Goal: Information Seeking & Learning: Learn about a topic

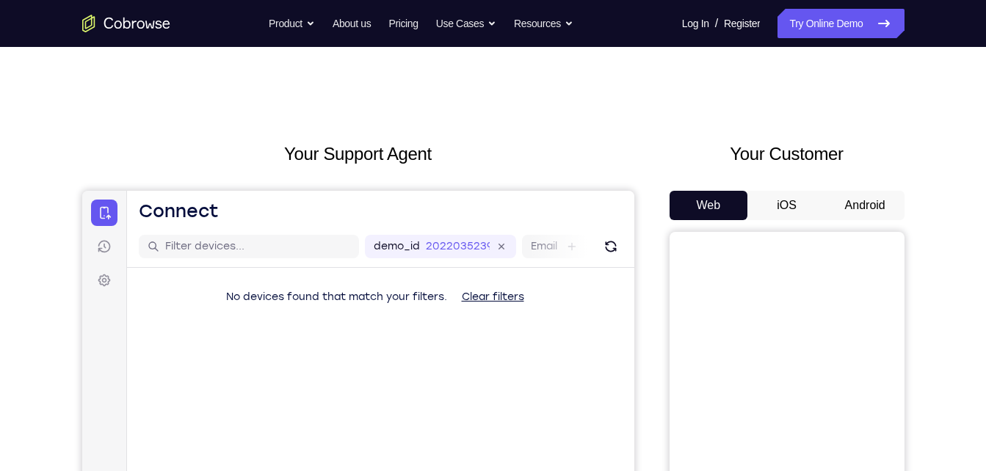
click at [863, 189] on div "Your Customer Web iOS Android" at bounding box center [786, 412] width 235 height 542
click at [860, 197] on button "Android" at bounding box center [865, 205] width 79 height 29
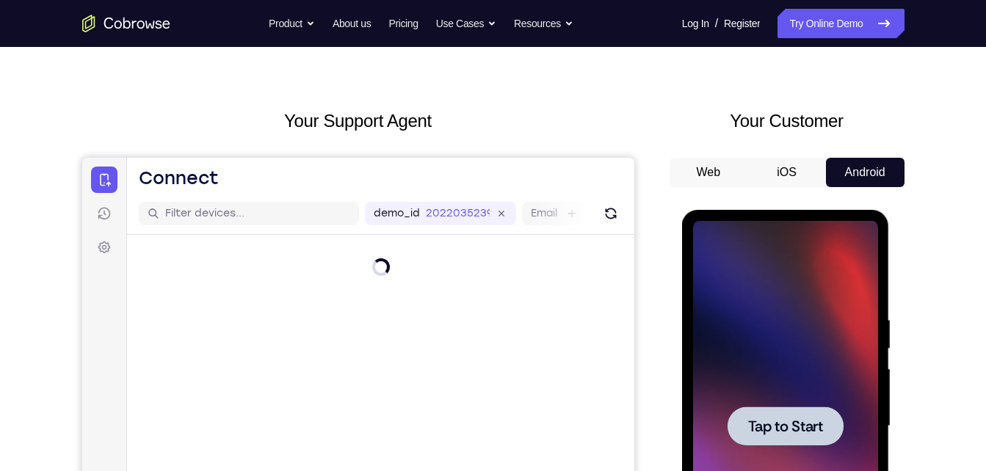
click at [698, 211] on div "Tap to Start" at bounding box center [786, 429] width 208 height 438
click at [727, 276] on div at bounding box center [785, 426] width 185 height 411
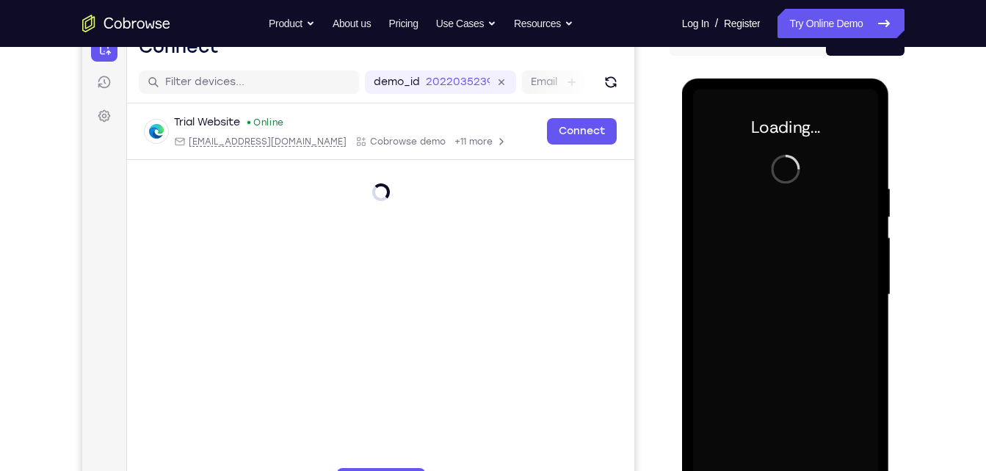
scroll to position [168, 0]
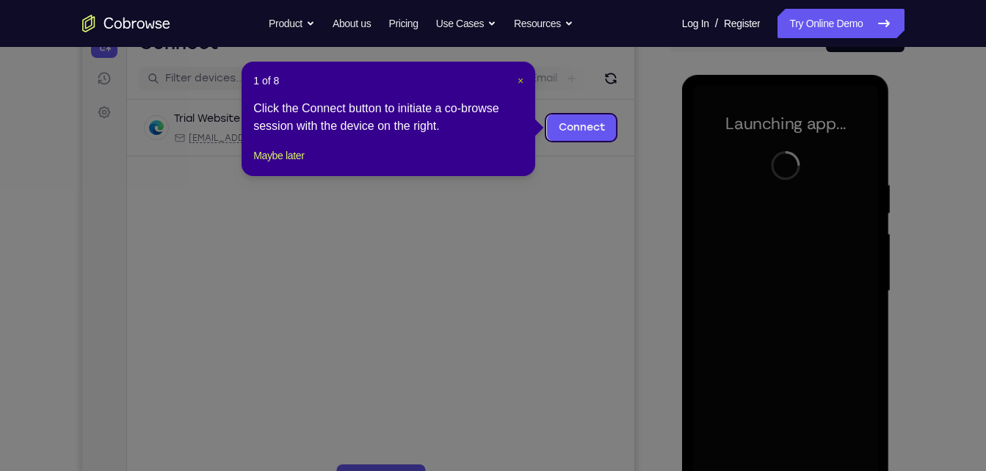
click at [521, 82] on span "×" at bounding box center [521, 81] width 6 height 12
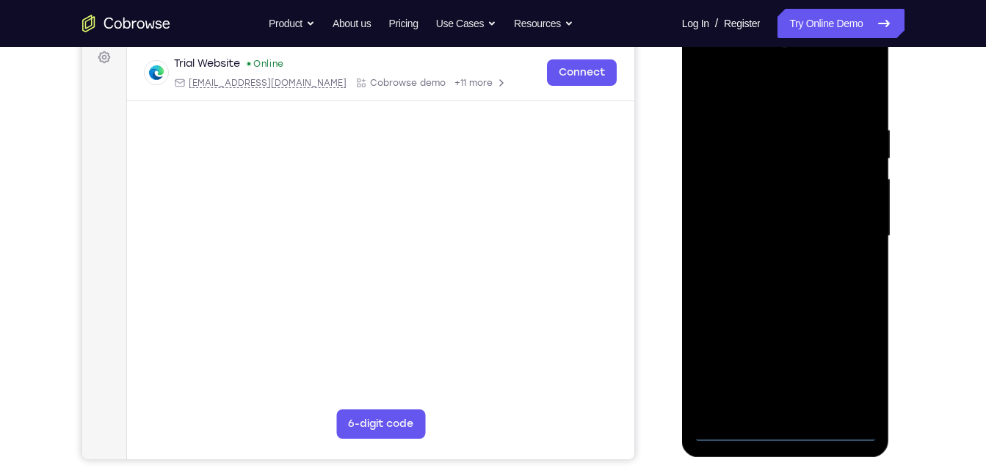
scroll to position [228, 0]
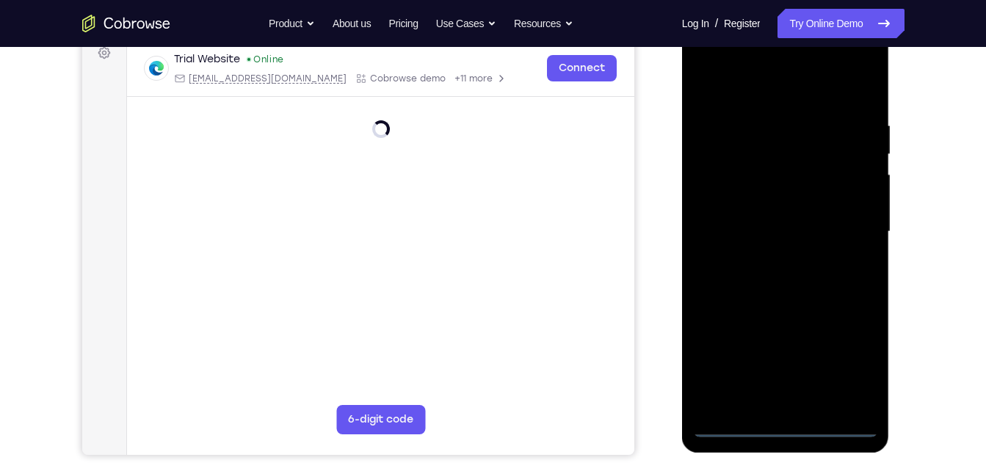
click at [781, 421] on div at bounding box center [785, 231] width 185 height 411
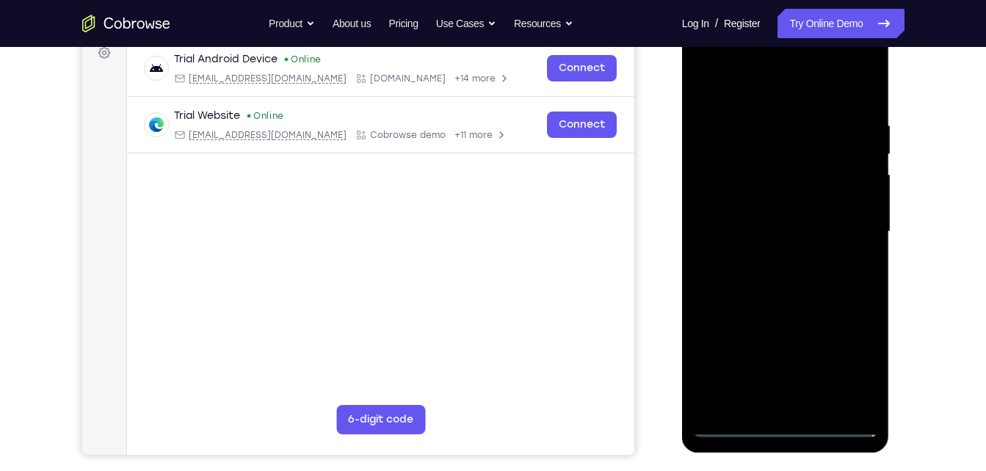
click at [785, 428] on div at bounding box center [785, 231] width 185 height 411
click at [788, 423] on div at bounding box center [785, 231] width 185 height 411
click at [857, 374] on div at bounding box center [785, 231] width 185 height 411
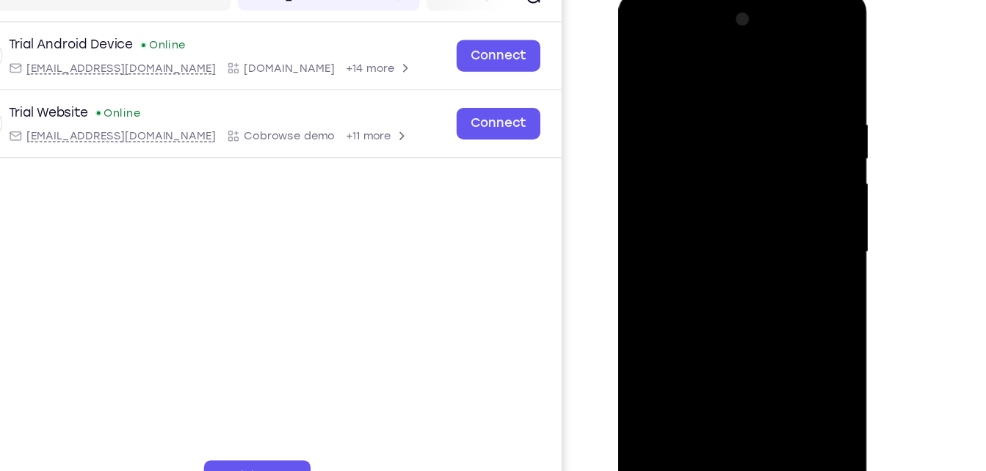
scroll to position [172, 0]
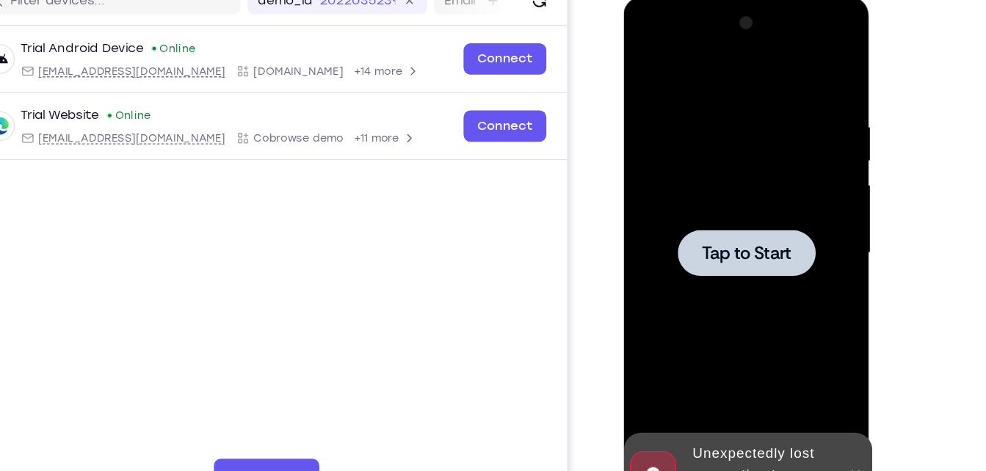
click at [744, 99] on div at bounding box center [726, 213] width 185 height 411
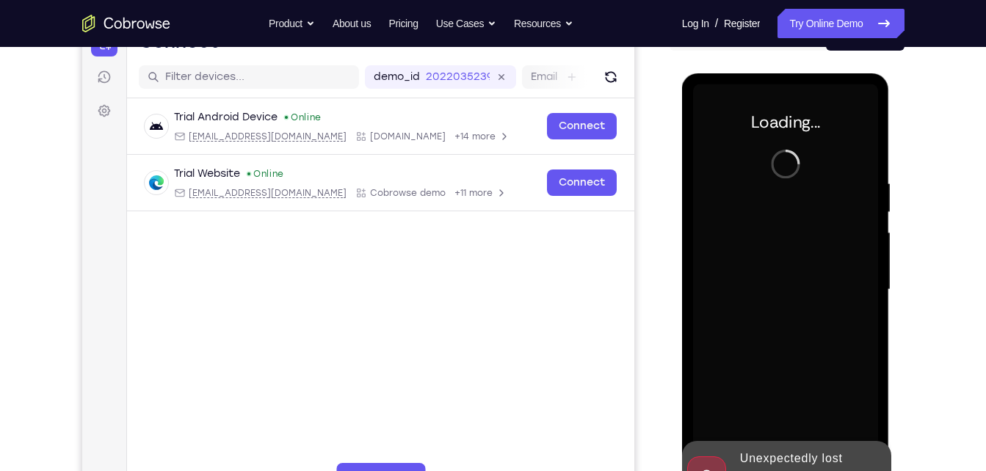
scroll to position [232, 0]
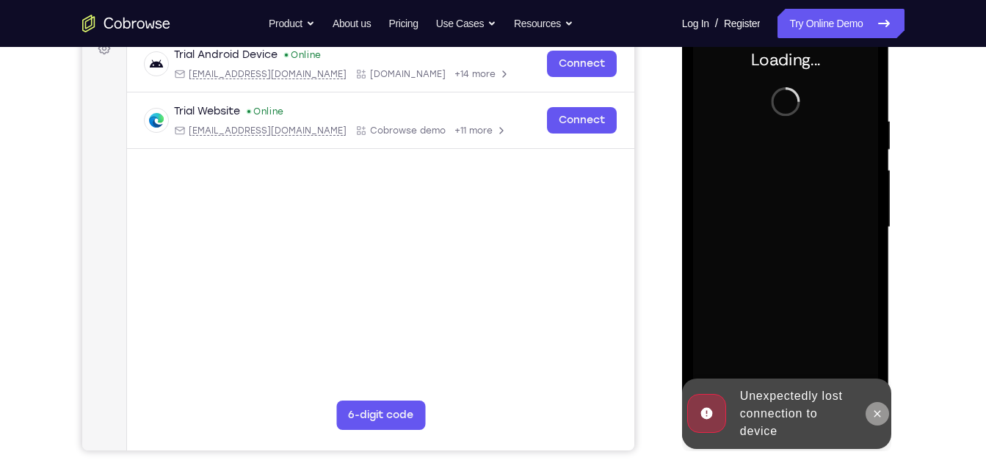
click at [868, 418] on button at bounding box center [877, 413] width 23 height 23
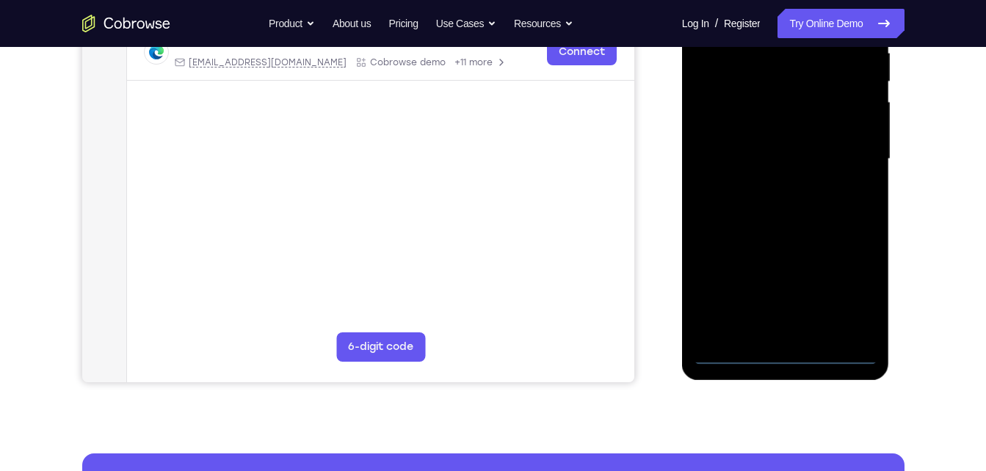
scroll to position [301, 0]
click at [775, 356] on div at bounding box center [785, 158] width 185 height 411
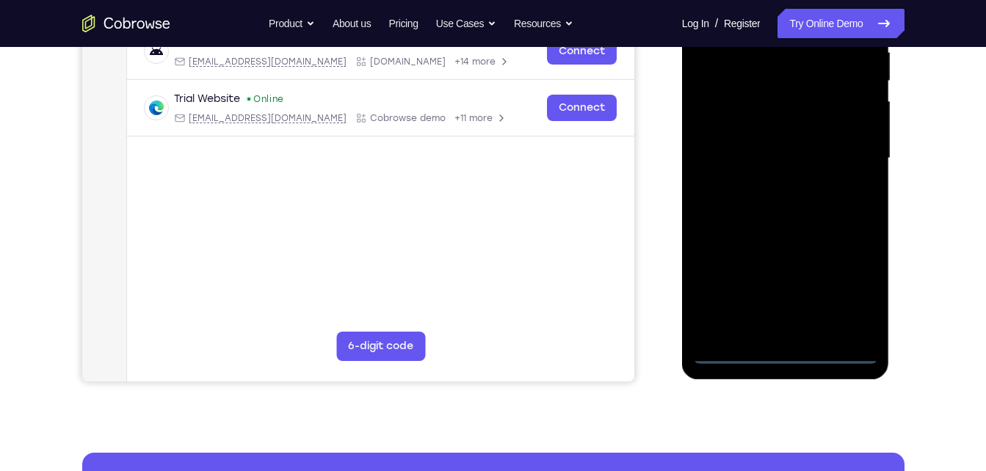
click at [846, 299] on div at bounding box center [785, 158] width 185 height 411
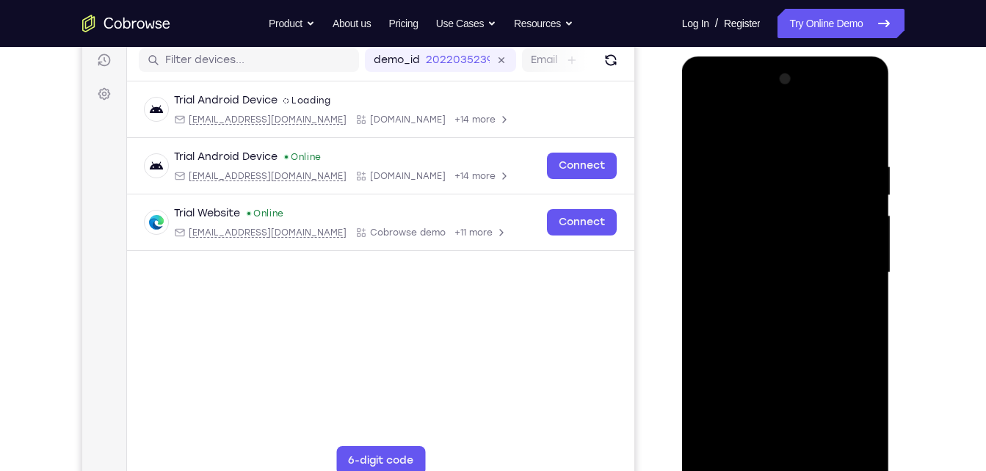
scroll to position [186, 0]
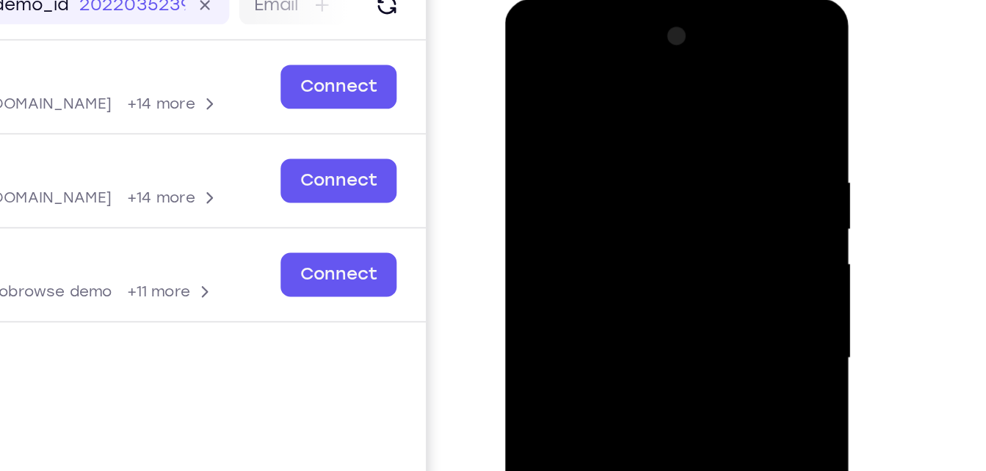
click at [529, 43] on div at bounding box center [608, 215] width 185 height 411
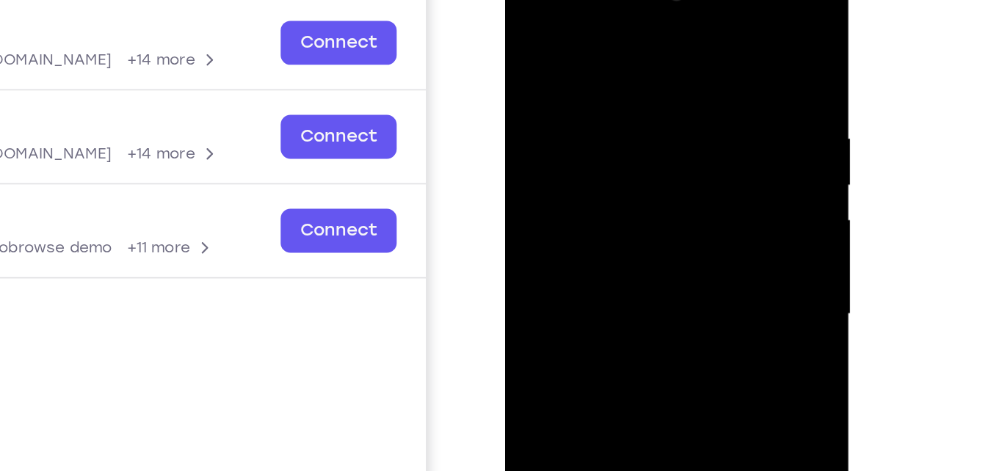
click at [662, 162] on div at bounding box center [608, 171] width 185 height 411
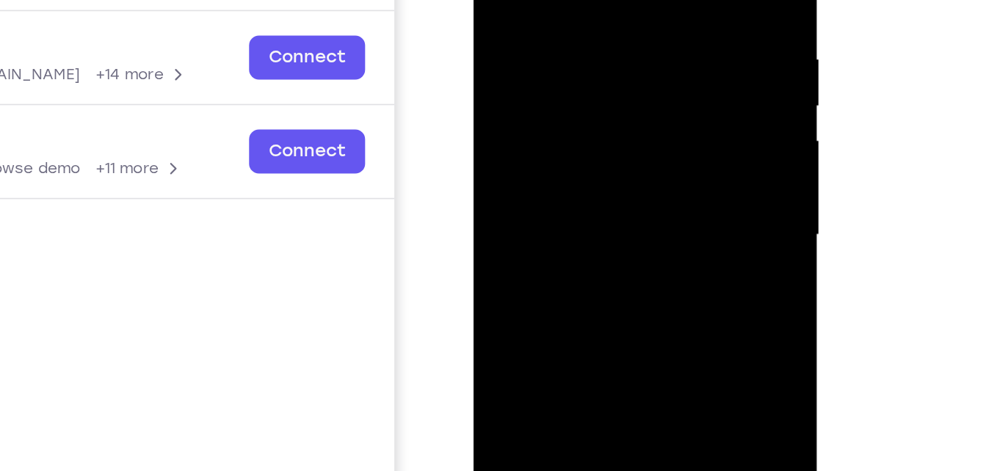
click at [562, 123] on div at bounding box center [577, 92] width 185 height 411
click at [537, 84] on div at bounding box center [577, 92] width 185 height 411
click at [519, 65] on div at bounding box center [577, 92] width 185 height 411
click at [526, 93] on div at bounding box center [577, 92] width 185 height 411
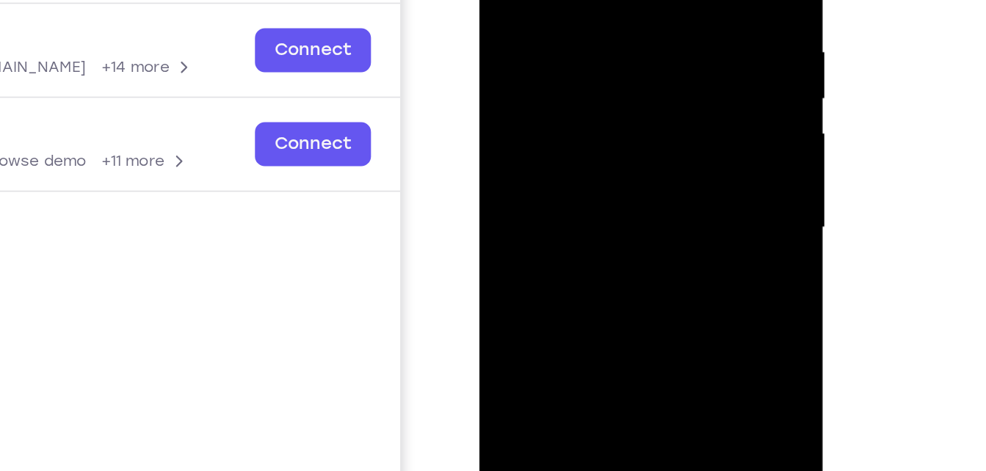
click at [533, 139] on div at bounding box center [582, 85] width 185 height 411
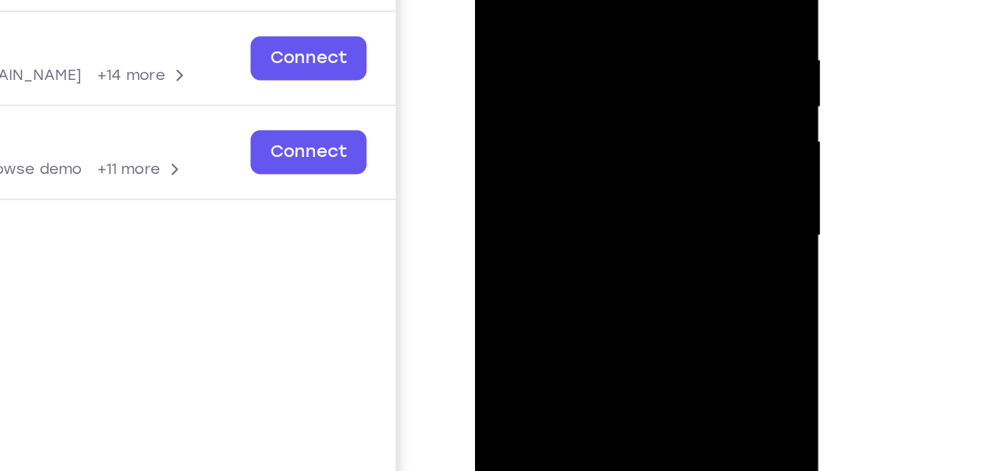
click at [572, 132] on div at bounding box center [578, 93] width 185 height 411
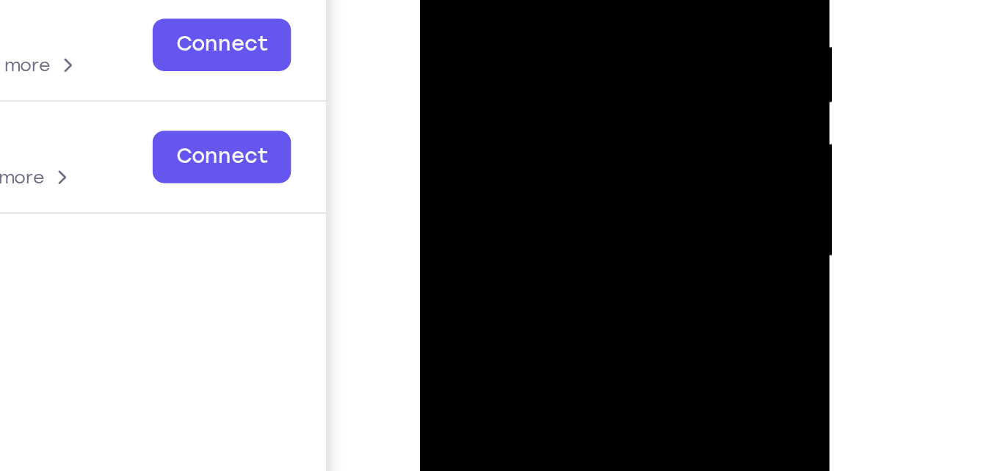
click at [529, 110] on div at bounding box center [524, 44] width 185 height 411
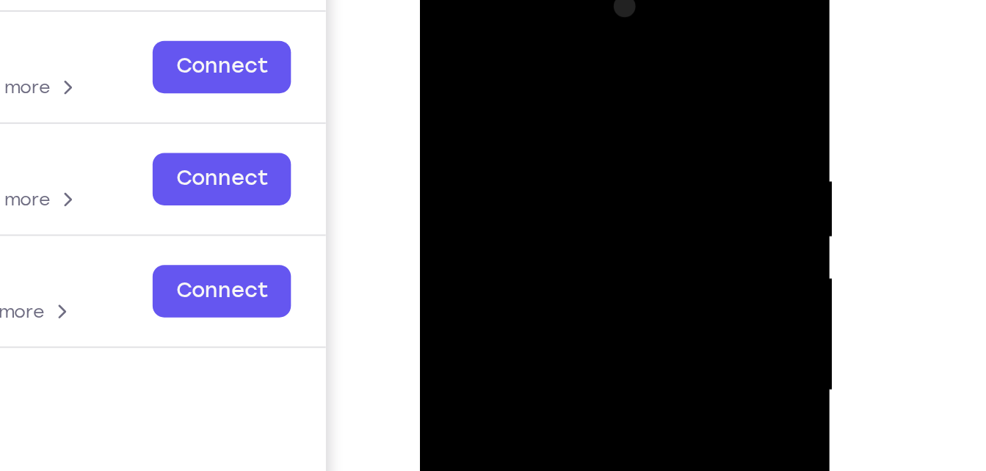
click at [600, 30] on div at bounding box center [524, 179] width 185 height 411
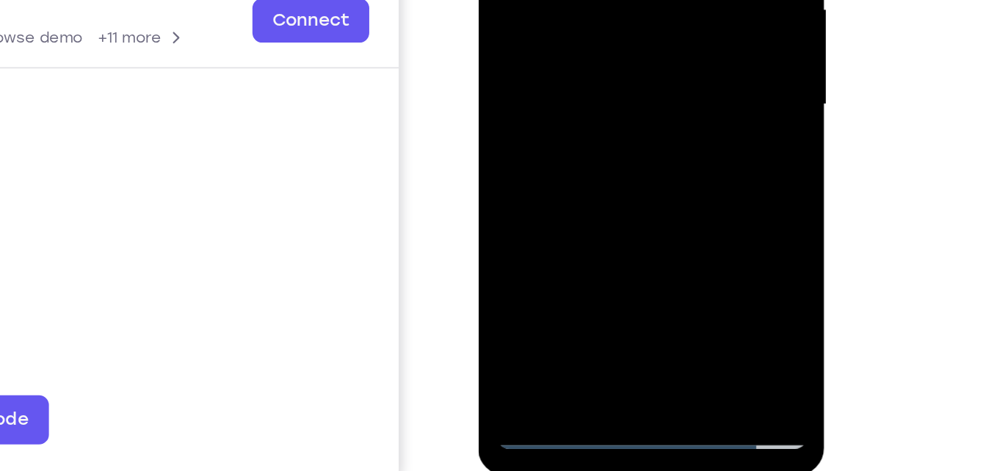
scroll to position [208, 0]
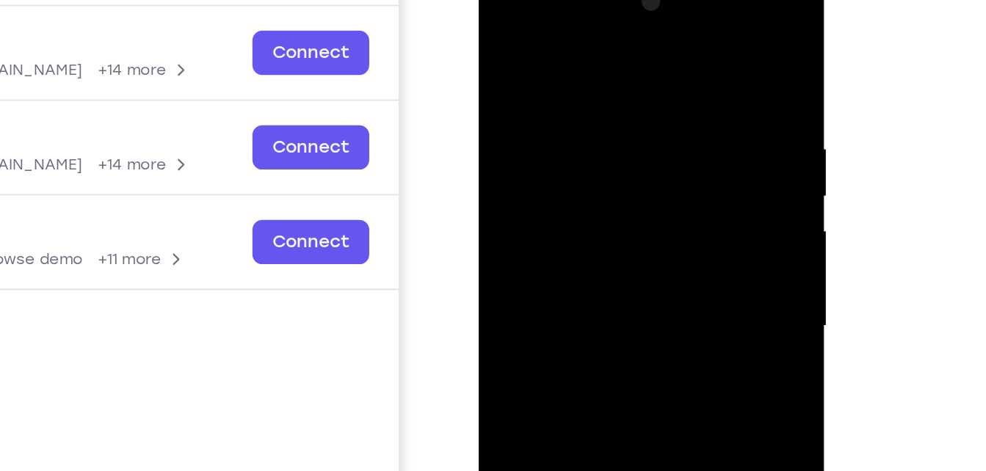
click at [511, 32] on div at bounding box center [581, 181] width 185 height 411
click at [504, 34] on div at bounding box center [581, 181] width 185 height 411
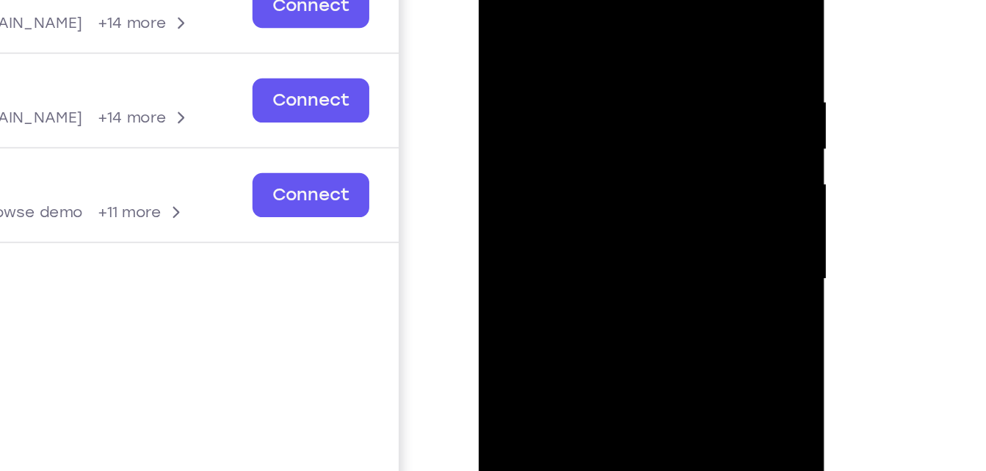
click at [606, 23] on div at bounding box center [581, 134] width 185 height 411
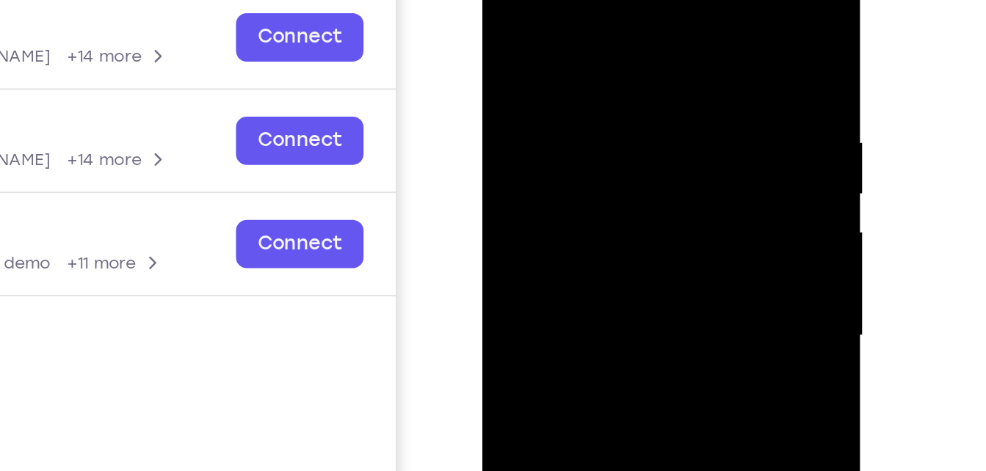
click at [679, 104] on div at bounding box center [587, 160] width 208 height 438
click at [661, 21] on div at bounding box center [586, 157] width 185 height 411
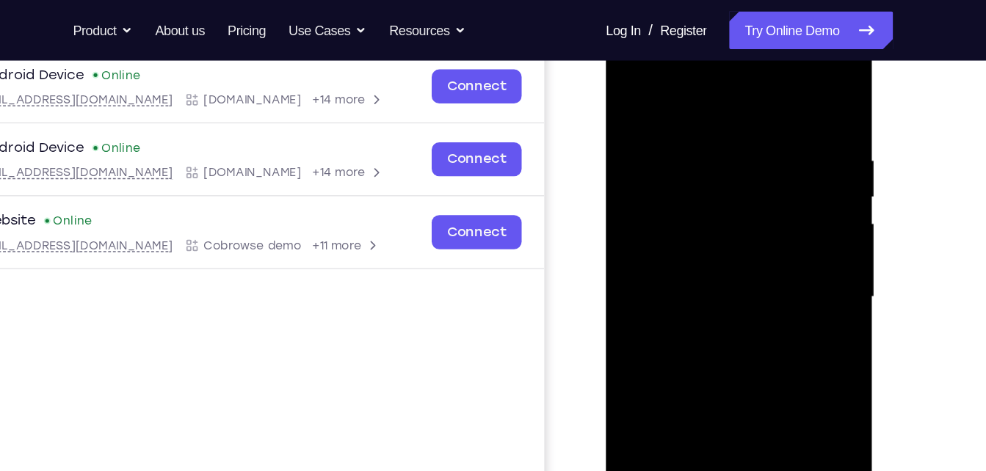
scroll to position [189, 0]
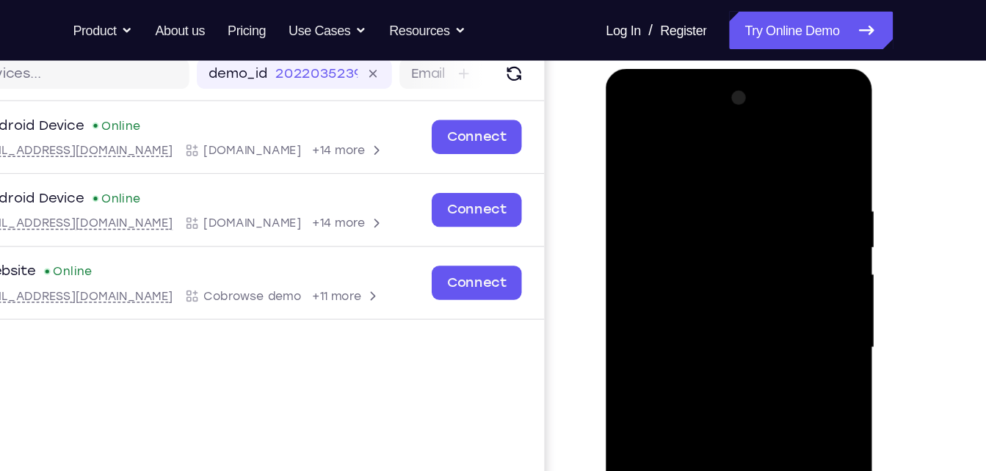
click at [779, 142] on div at bounding box center [709, 285] width 185 height 411
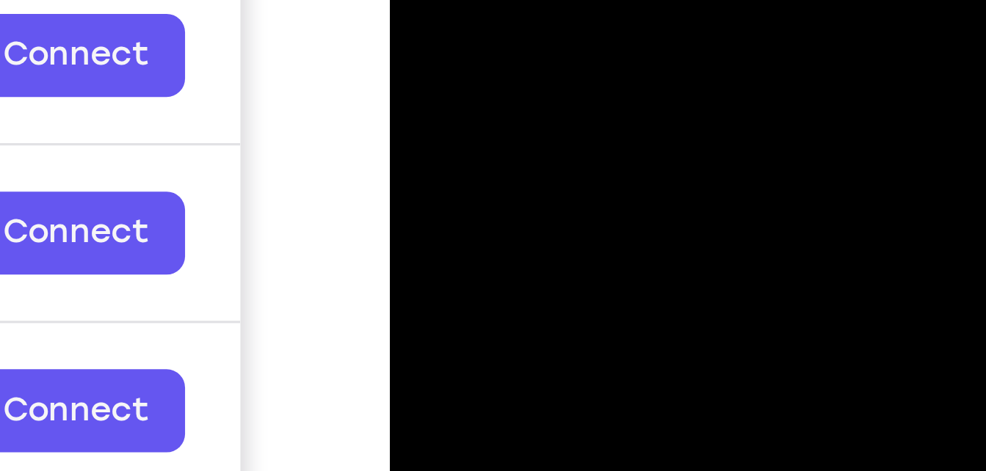
drag, startPoint x: 532, startPoint y: -11, endPoint x: 457, endPoint y: -12, distance: 74.9
click at [457, 0] on div at bounding box center [493, 106] width 185 height 411
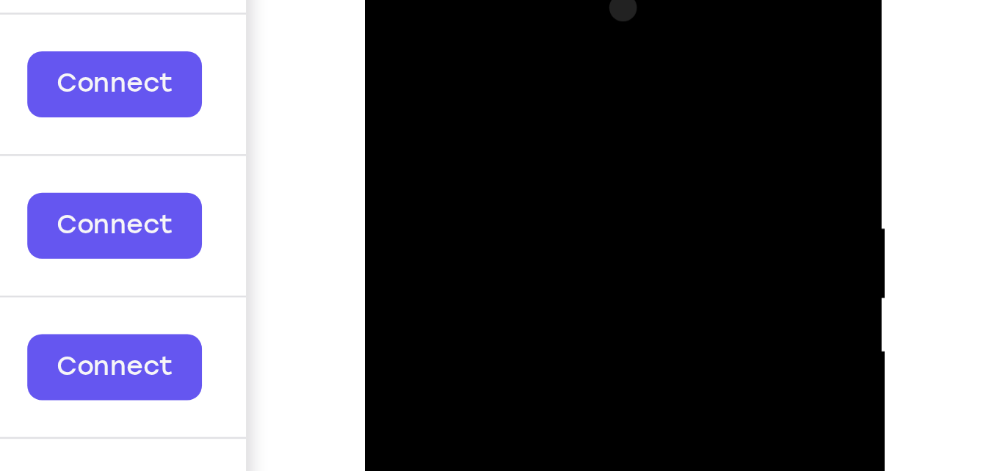
click at [460, 50] on div at bounding box center [469, 168] width 185 height 411
drag, startPoint x: 487, startPoint y: 57, endPoint x: 384, endPoint y: 62, distance: 102.9
click at [384, 62] on div at bounding box center [469, 168] width 185 height 411
drag, startPoint x: 509, startPoint y: 61, endPoint x: 374, endPoint y: 43, distance: 136.2
click at [374, 43] on div at bounding box center [470, 171] width 208 height 438
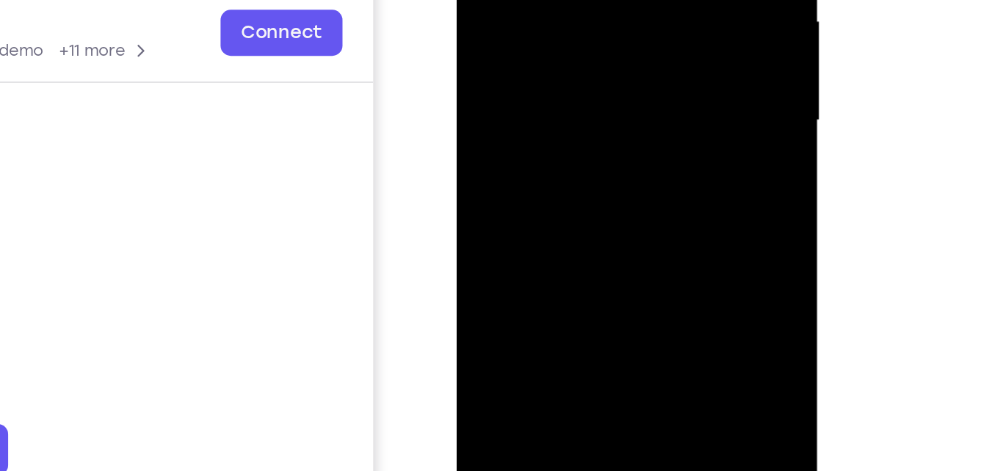
scroll to position [188, 0]
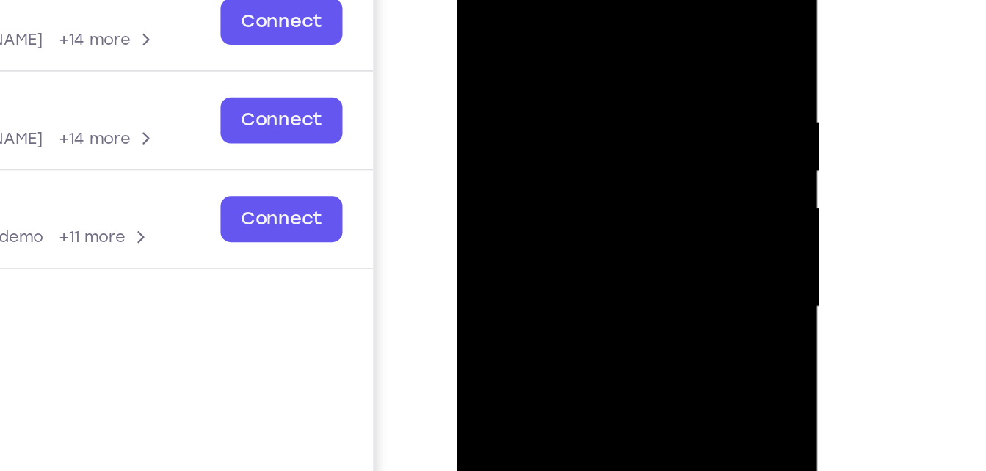
click at [634, 4] on div at bounding box center [560, 146] width 185 height 411
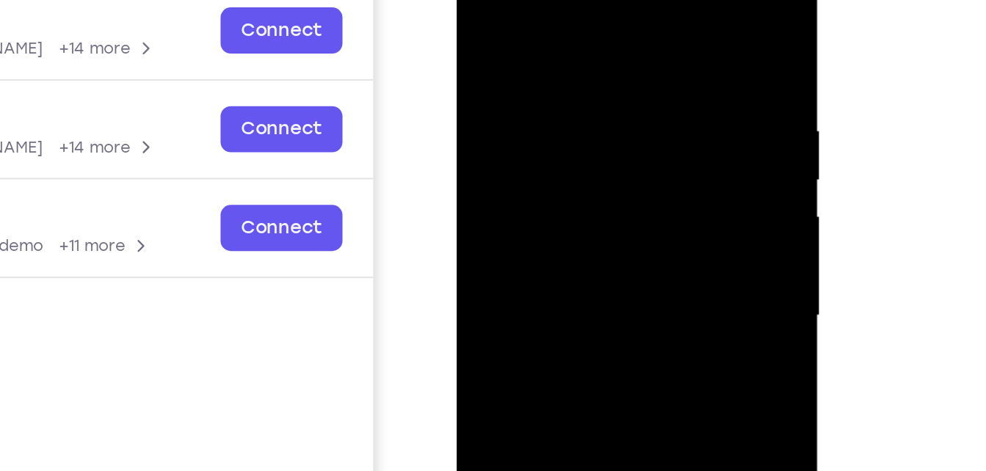
drag, startPoint x: 639, startPoint y: 33, endPoint x: 532, endPoint y: 43, distance: 106.9
click at [532, 43] on div at bounding box center [560, 155] width 185 height 411
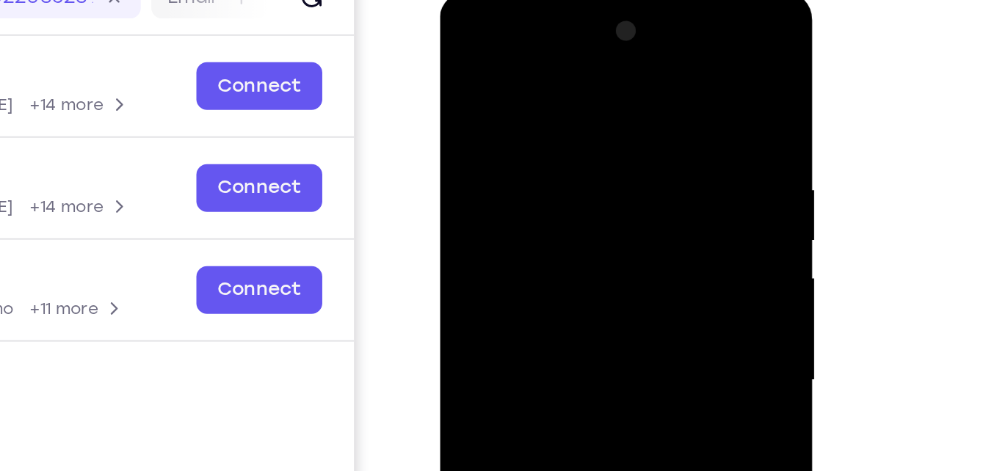
drag, startPoint x: 577, startPoint y: 210, endPoint x: 588, endPoint y: 67, distance: 143.6
click at [588, 67] on div at bounding box center [543, 207] width 185 height 411
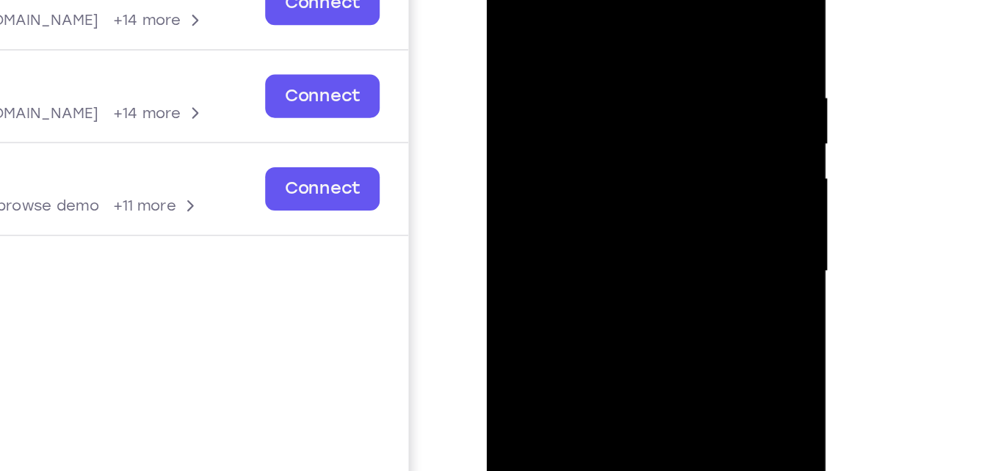
drag, startPoint x: 615, startPoint y: 175, endPoint x: 636, endPoint y: -20, distance: 196.3
click at [636, 0] on div at bounding box center [590, 133] width 185 height 411
drag, startPoint x: 603, startPoint y: 226, endPoint x: 615, endPoint y: 76, distance: 151.0
click at [615, 76] on div at bounding box center [590, 133] width 185 height 411
drag, startPoint x: 609, startPoint y: 189, endPoint x: 653, endPoint y: -59, distance: 251.2
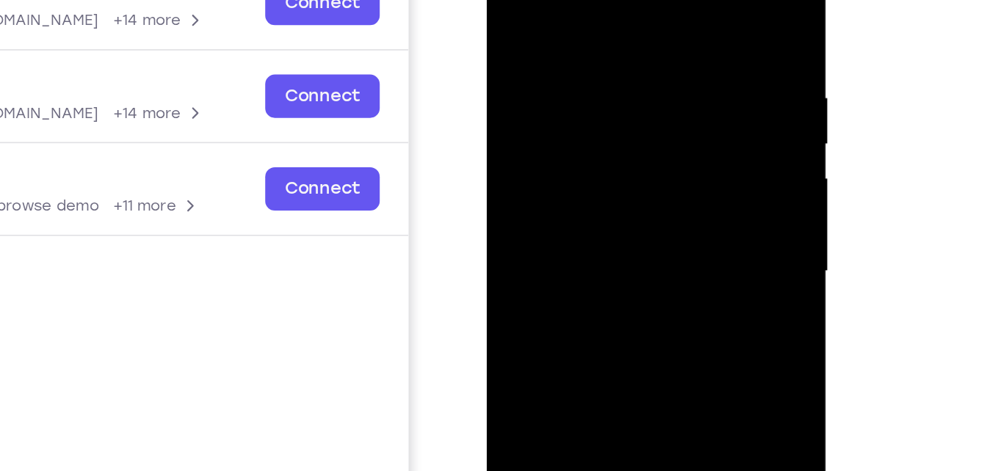
click at [653, 0] on div at bounding box center [590, 133] width 185 height 411
drag, startPoint x: 612, startPoint y: 202, endPoint x: 623, endPoint y: 127, distance: 75.8
click at [623, 127] on div at bounding box center [590, 133] width 185 height 411
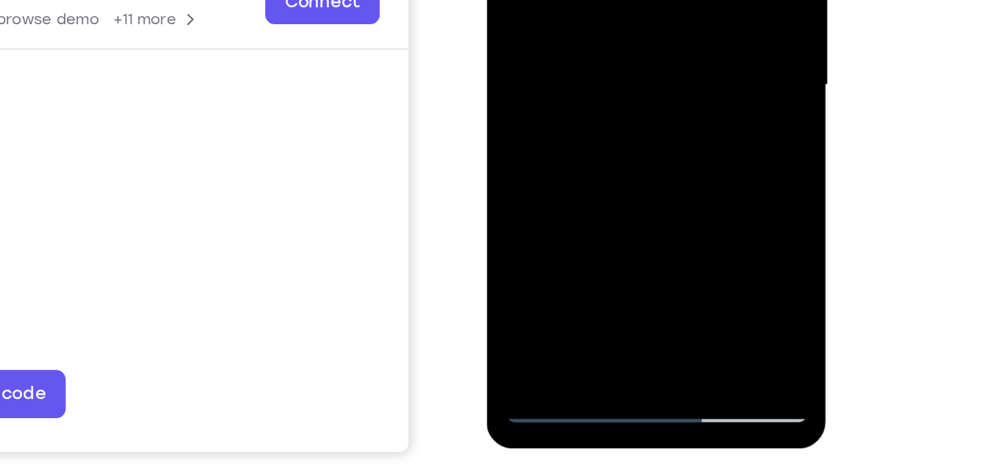
scroll to position [231, 0]
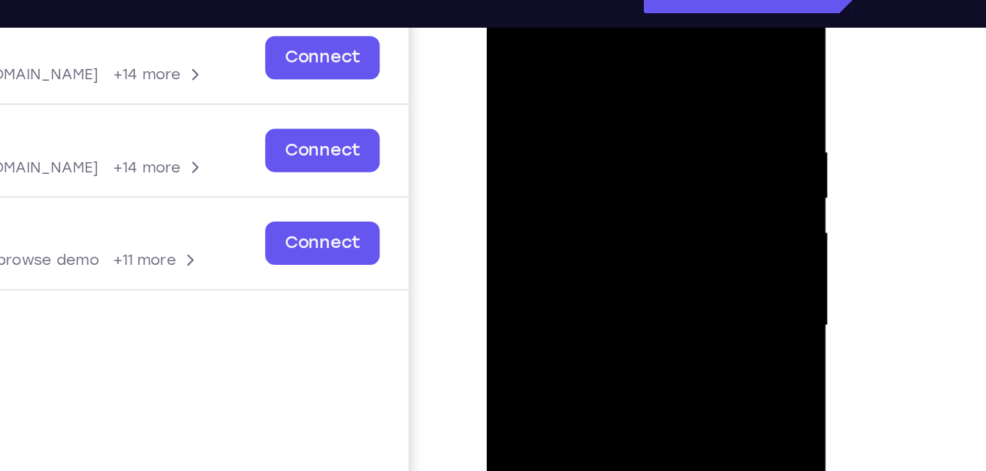
click at [645, 102] on div at bounding box center [590, 187] width 185 height 411
drag, startPoint x: 639, startPoint y: 96, endPoint x: 611, endPoint y: 169, distance: 78.1
click at [611, 169] on div at bounding box center [590, 187] width 185 height 411
click at [620, 90] on div at bounding box center [590, 187] width 185 height 411
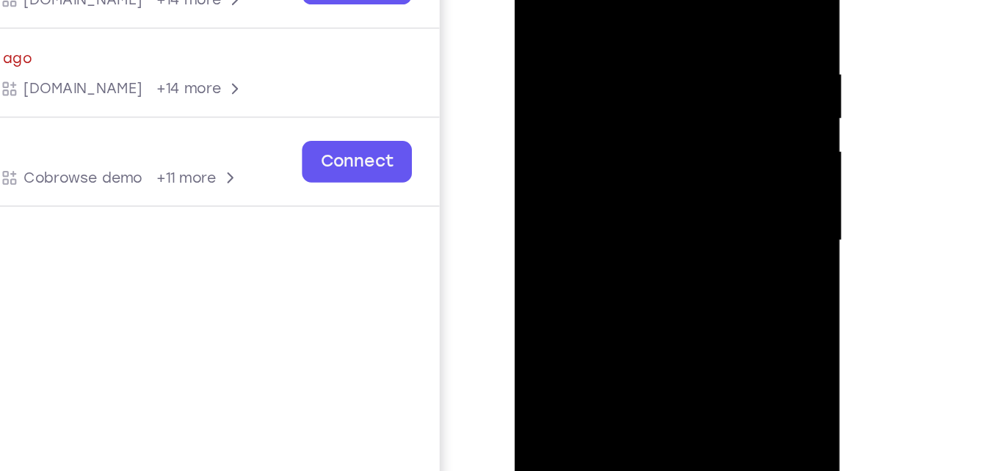
click at [538, 98] on div at bounding box center [617, 117] width 185 height 411
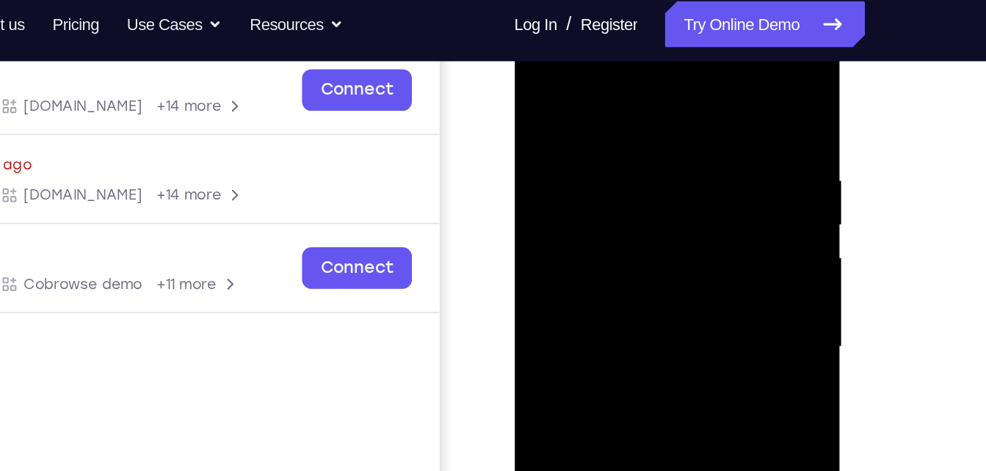
scroll to position [217, 0]
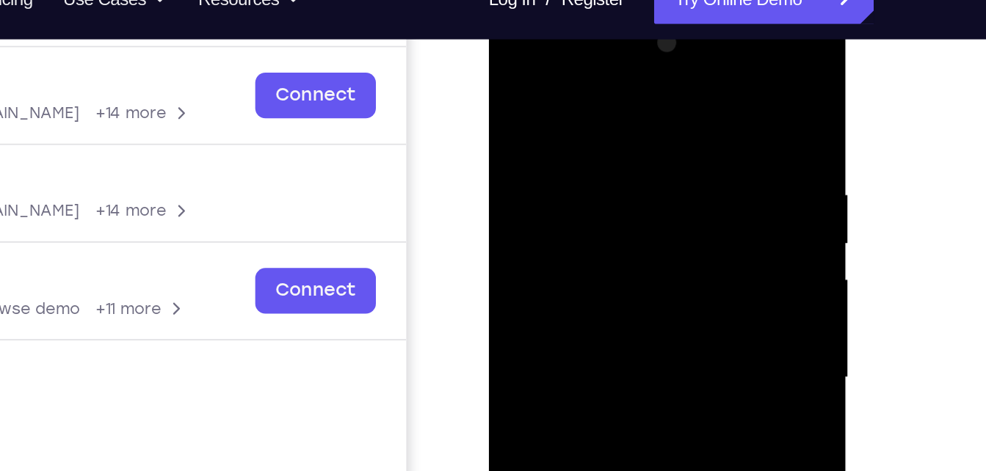
click at [673, 35] on div at bounding box center [591, 220] width 185 height 411
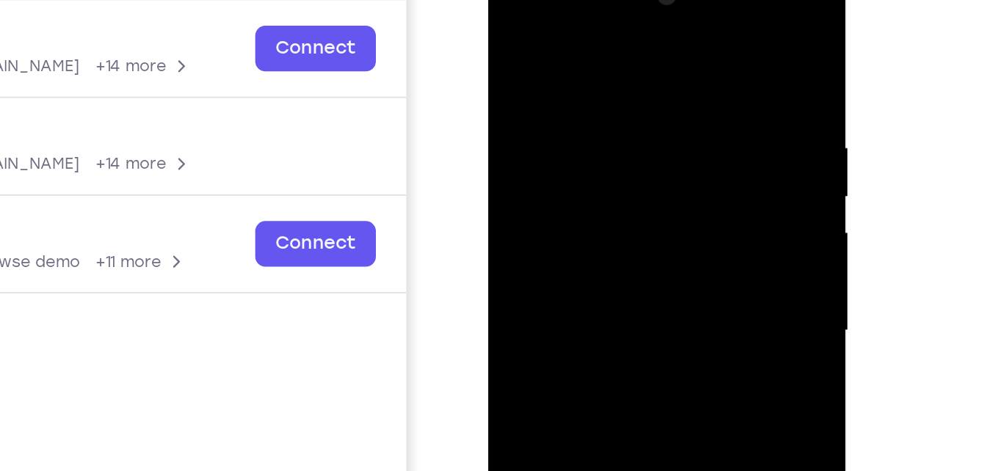
click at [631, 157] on div at bounding box center [591, 173] width 185 height 411
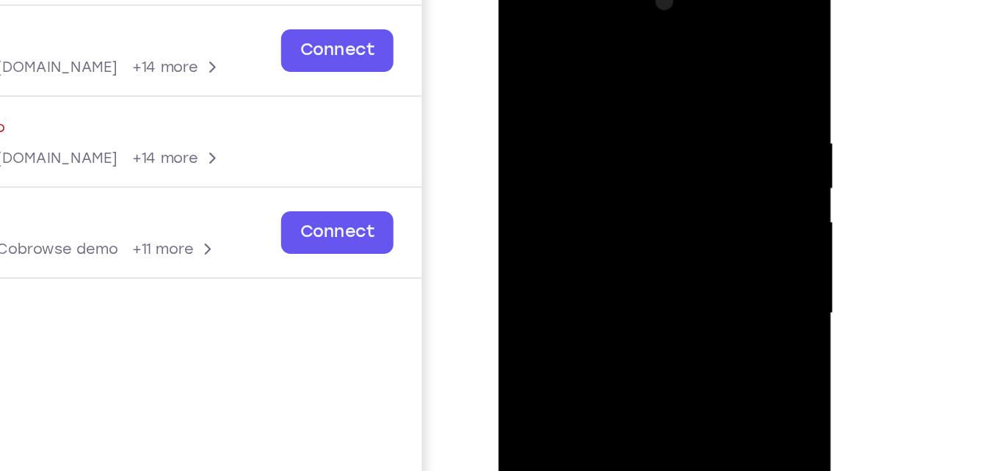
click at [686, 0] on div at bounding box center [601, 182] width 185 height 411
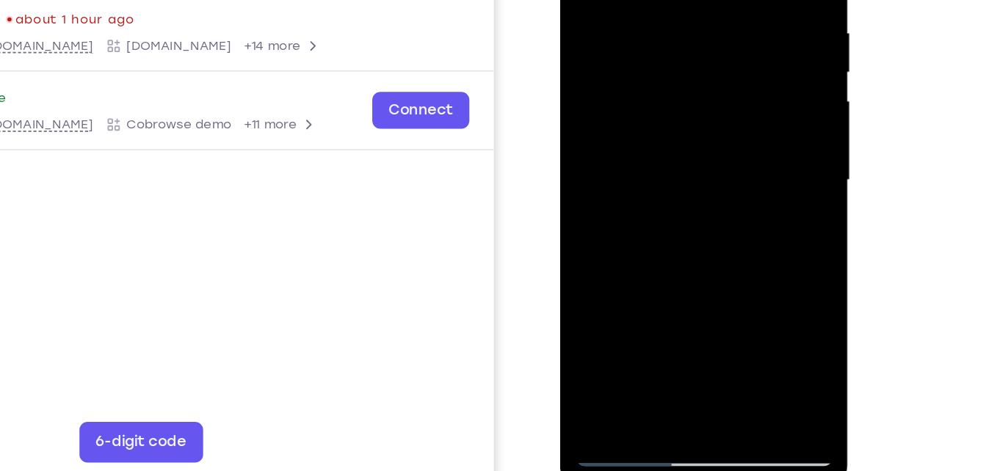
scroll to position [234, 0]
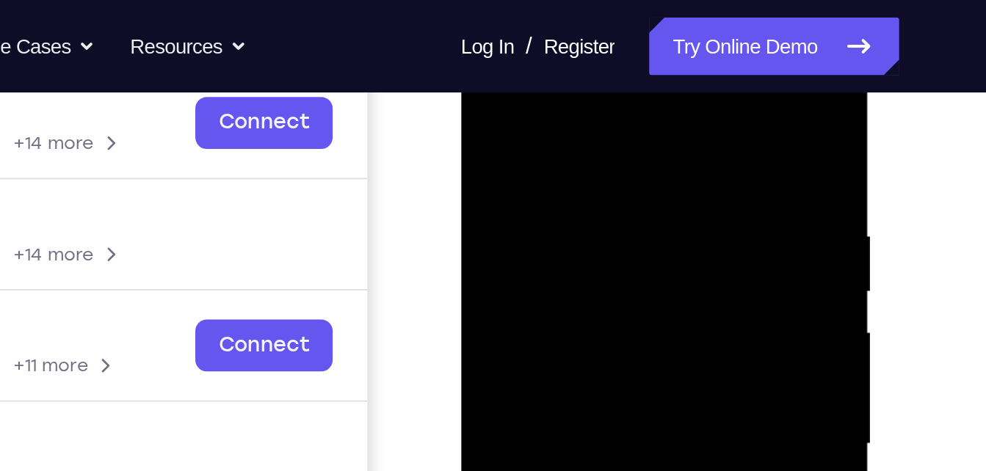
click at [647, 83] on div at bounding box center [564, 234] width 185 height 411
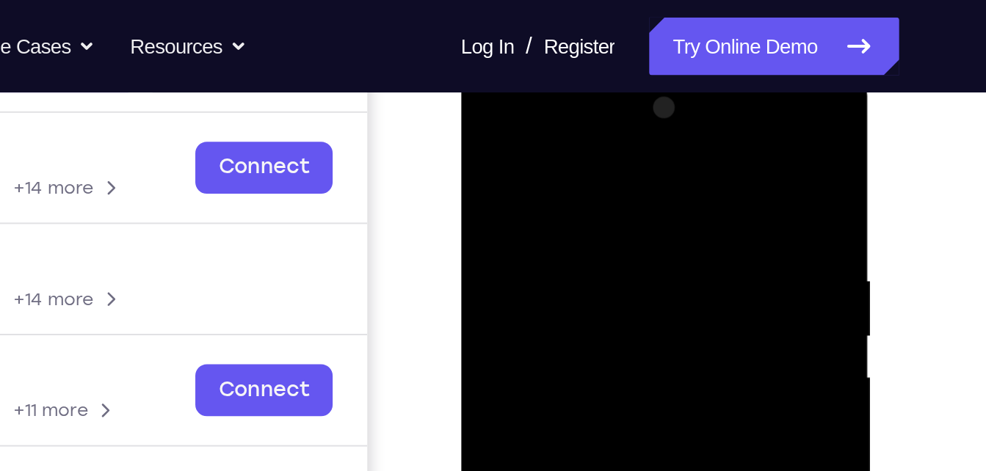
scroll to position [208, 0]
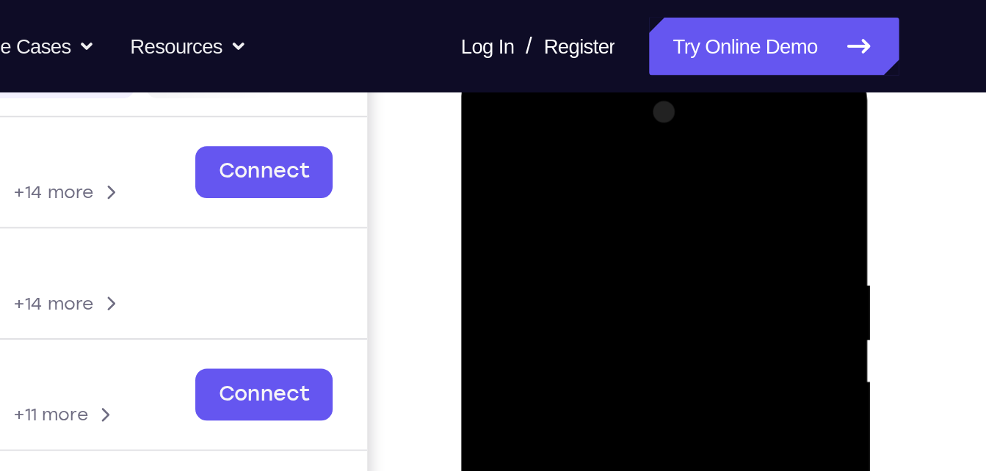
click at [647, 94] on div at bounding box center [564, 284] width 185 height 411
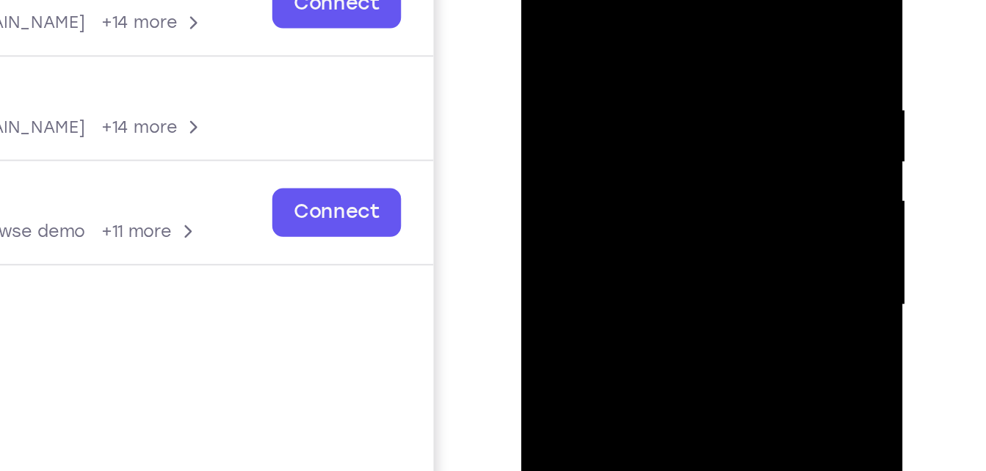
drag, startPoint x: 646, startPoint y: 131, endPoint x: 677, endPoint y: 10, distance: 125.0
click at [677, 10] on div at bounding box center [625, 123] width 185 height 411
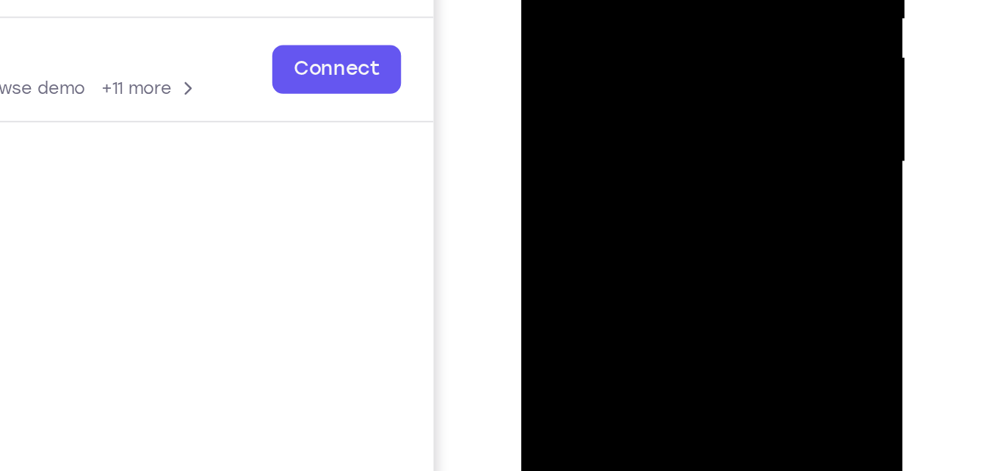
drag, startPoint x: 642, startPoint y: 88, endPoint x: 681, endPoint y: -17, distance: 112.2
drag, startPoint x: 628, startPoint y: 88, endPoint x: 674, endPoint y: -12, distance: 110.0
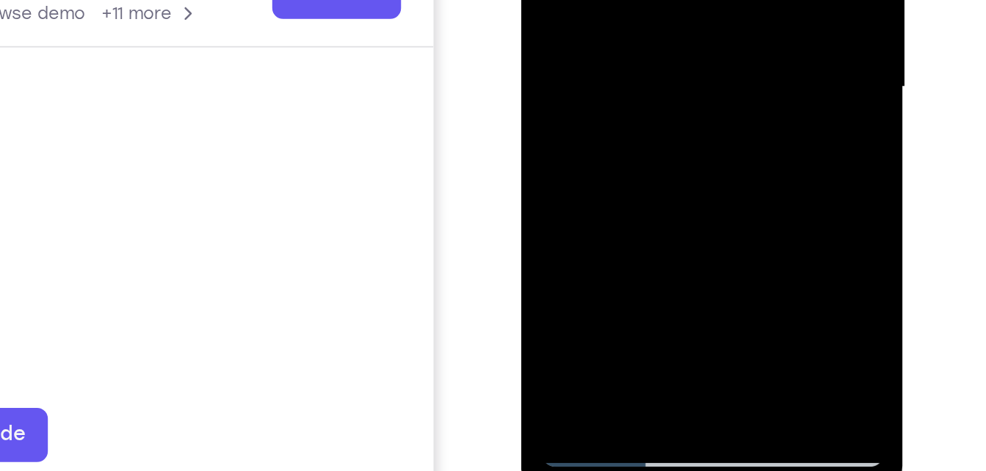
drag, startPoint x: 639, startPoint y: 11, endPoint x: 663, endPoint y: -54, distance: 69.0
drag, startPoint x: 664, startPoint y: -126, endPoint x: 628, endPoint y: 7, distance: 137.7
drag, startPoint x: 658, startPoint y: -89, endPoint x: 628, endPoint y: 62, distance: 153.5
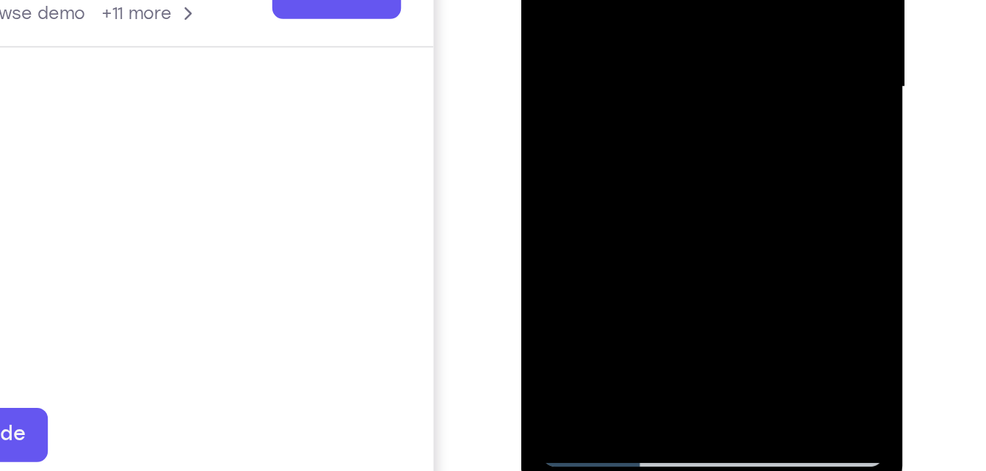
drag, startPoint x: 649, startPoint y: -102, endPoint x: 606, endPoint y: 55, distance: 162.8
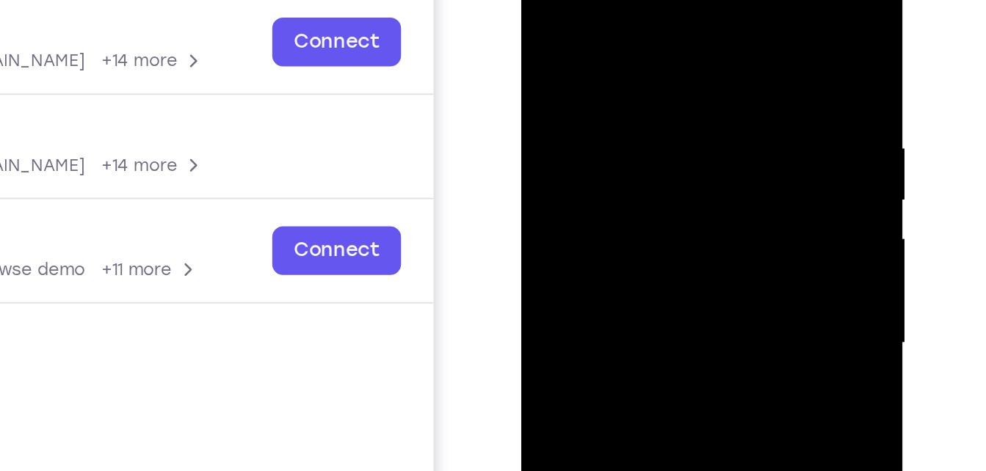
drag, startPoint x: 664, startPoint y: 31, endPoint x: 595, endPoint y: 115, distance: 109.5
click at [595, 115] on div at bounding box center [625, 161] width 185 height 411
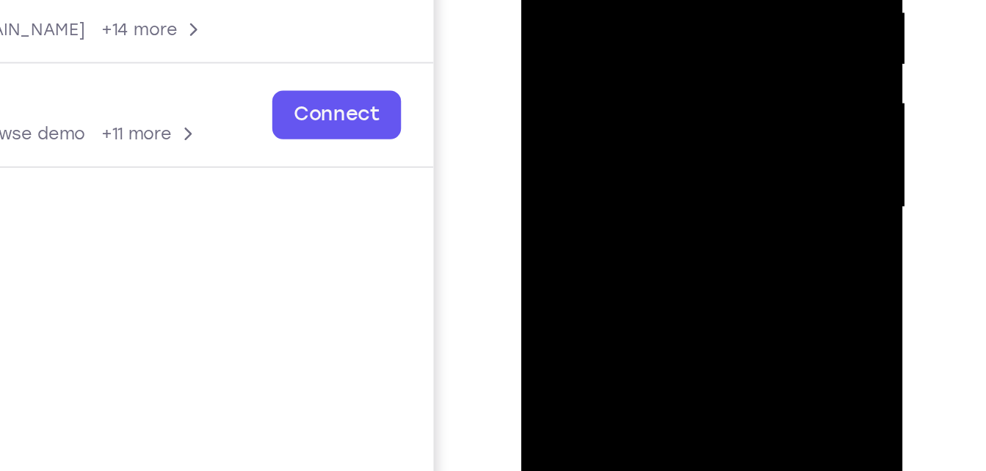
drag, startPoint x: 656, startPoint y: -15, endPoint x: 616, endPoint y: 128, distance: 148.0
click at [616, 128] on div at bounding box center [625, 25] width 185 height 411
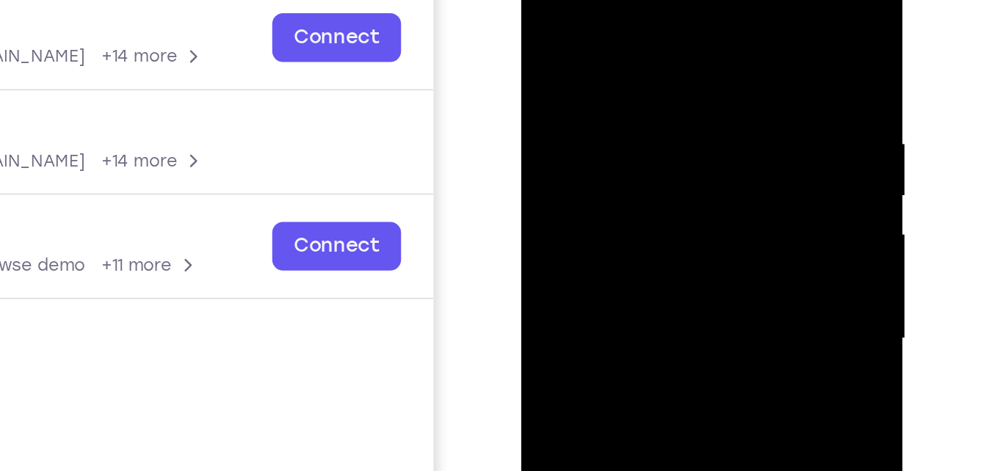
drag, startPoint x: 622, startPoint y: 62, endPoint x: 549, endPoint y: 163, distance: 124.7
click at [549, 163] on div at bounding box center [625, 157] width 185 height 411
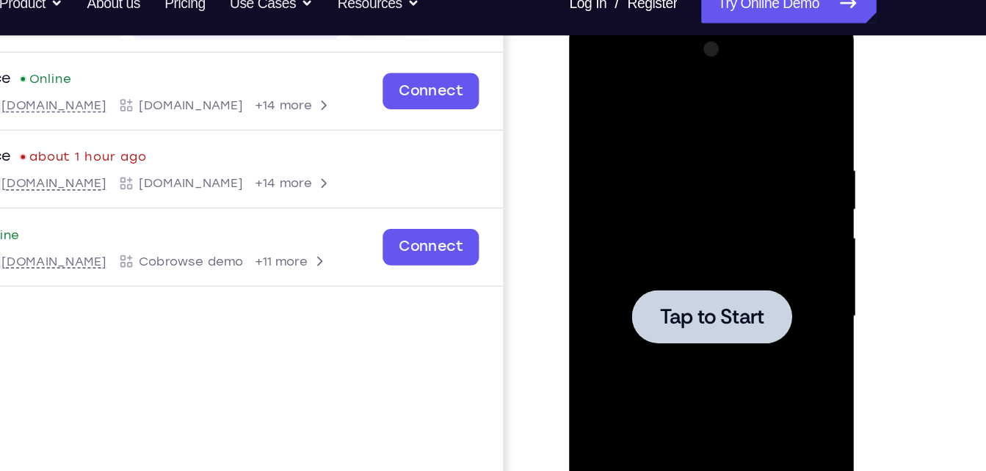
click at [659, 184] on div at bounding box center [672, 234] width 185 height 411
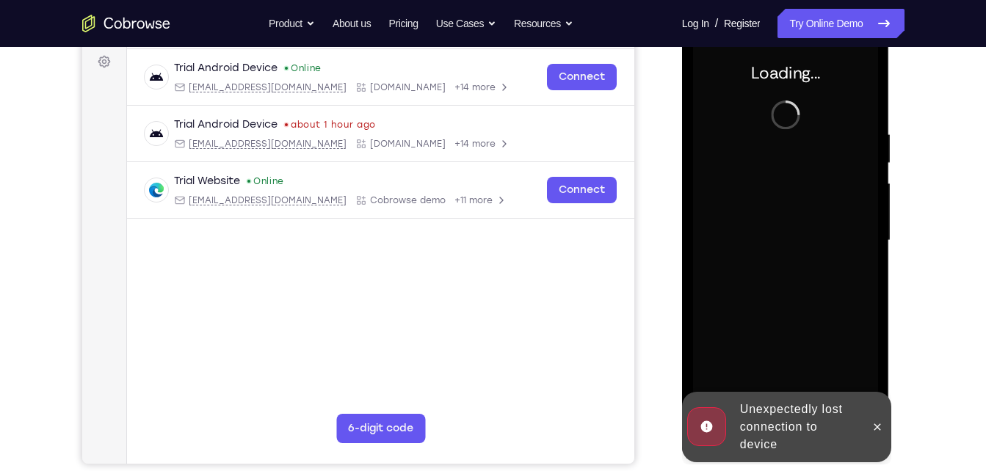
scroll to position [219, 0]
click at [874, 426] on icon at bounding box center [877, 427] width 12 height 12
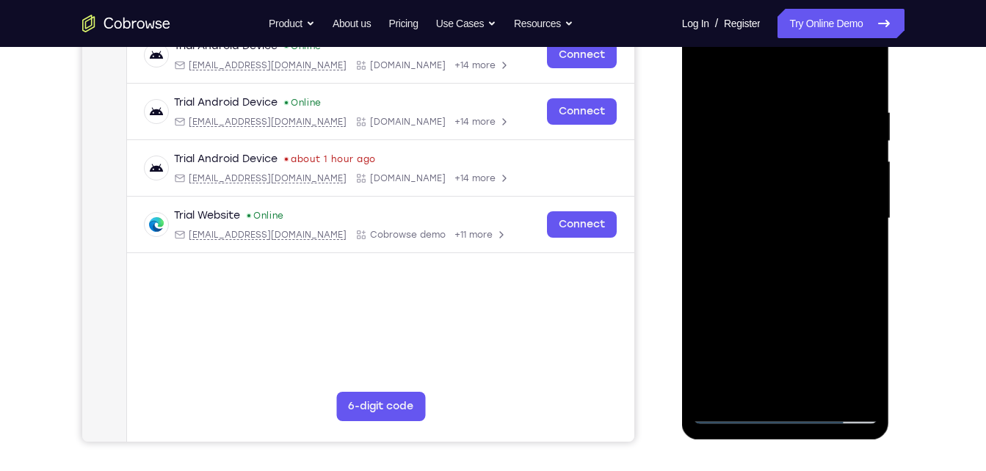
scroll to position [252, 0]
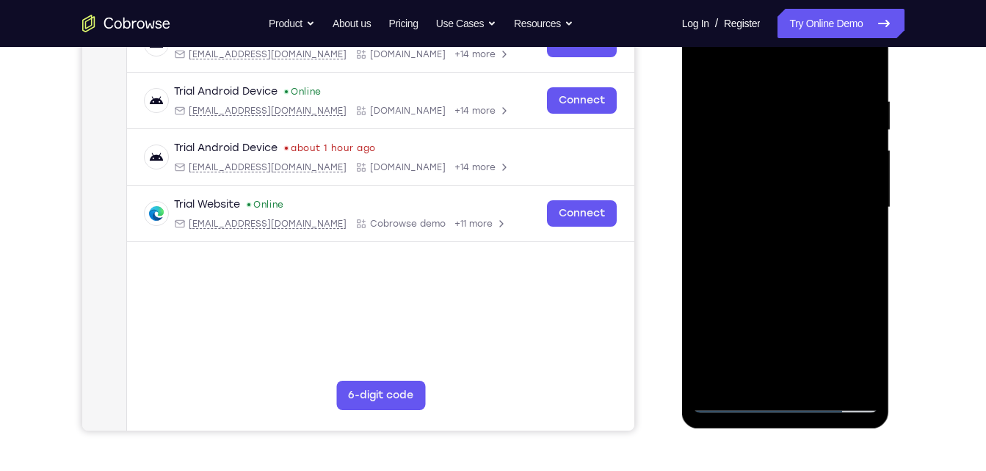
click at [781, 408] on div at bounding box center [785, 207] width 185 height 411
click at [856, 350] on div at bounding box center [785, 207] width 185 height 411
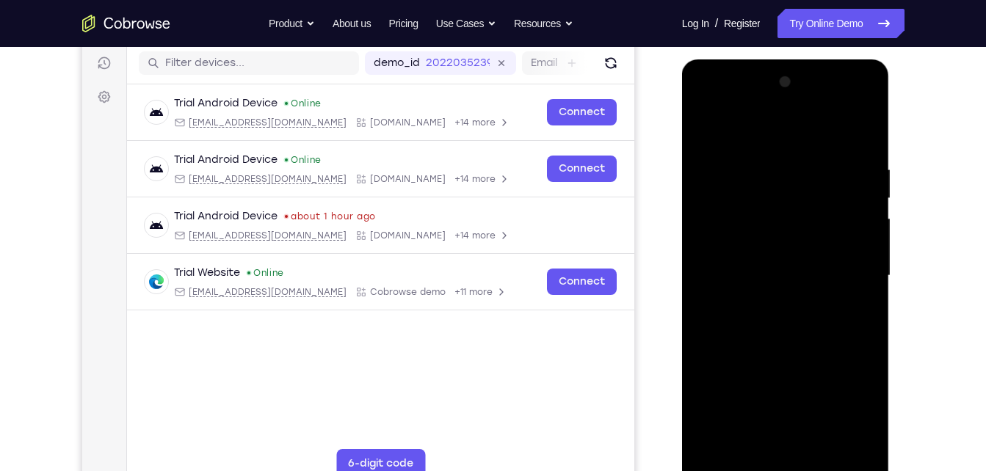
scroll to position [198, 0]
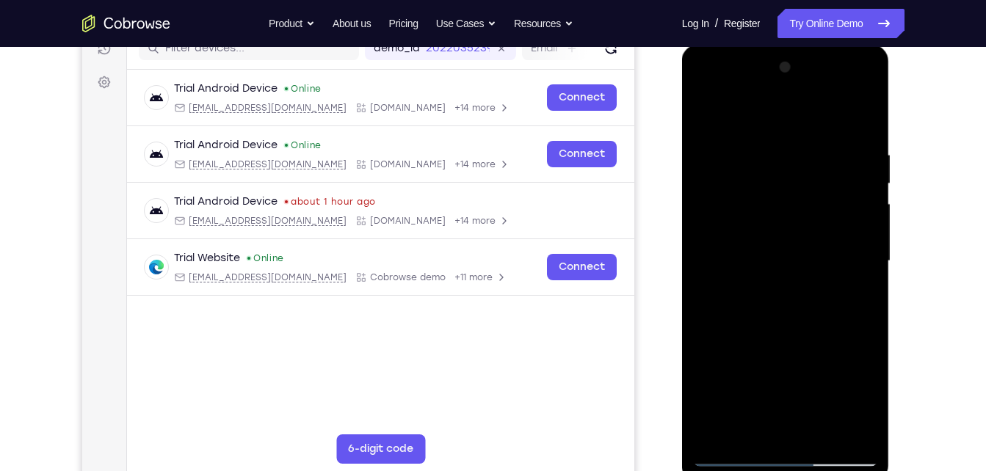
click at [715, 95] on div at bounding box center [785, 261] width 185 height 411
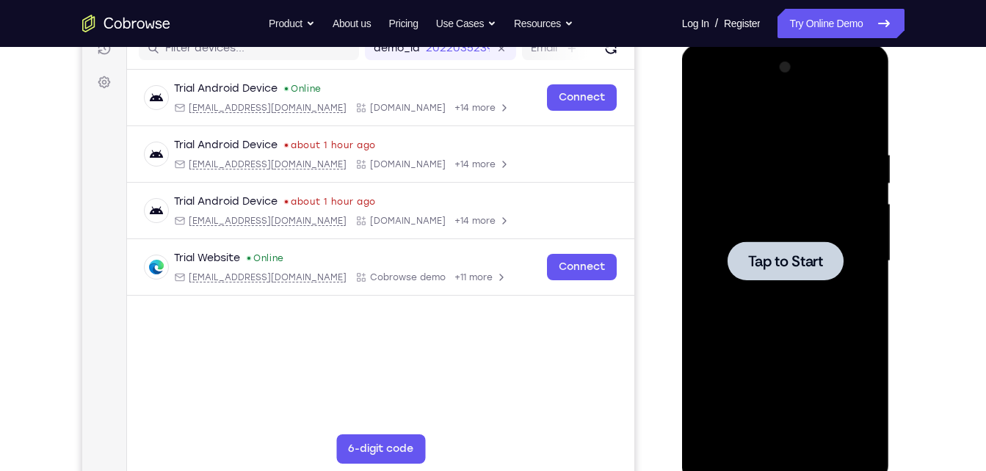
click at [811, 83] on div at bounding box center [785, 261] width 185 height 411
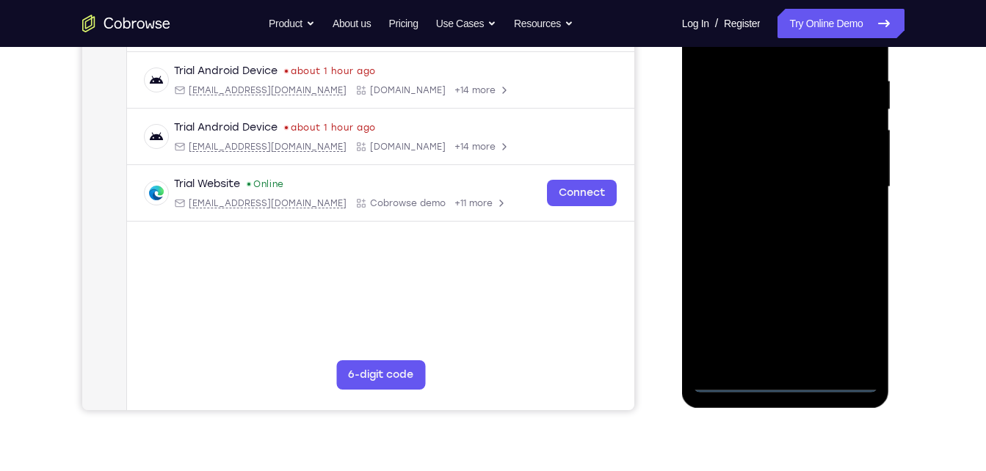
scroll to position [261, 0]
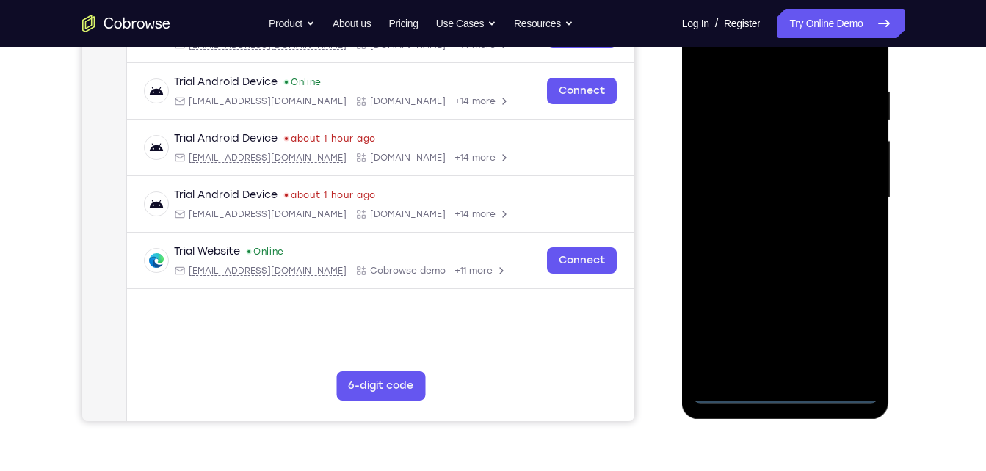
click at [791, 393] on div at bounding box center [785, 198] width 185 height 411
click at [843, 330] on div at bounding box center [785, 198] width 185 height 411
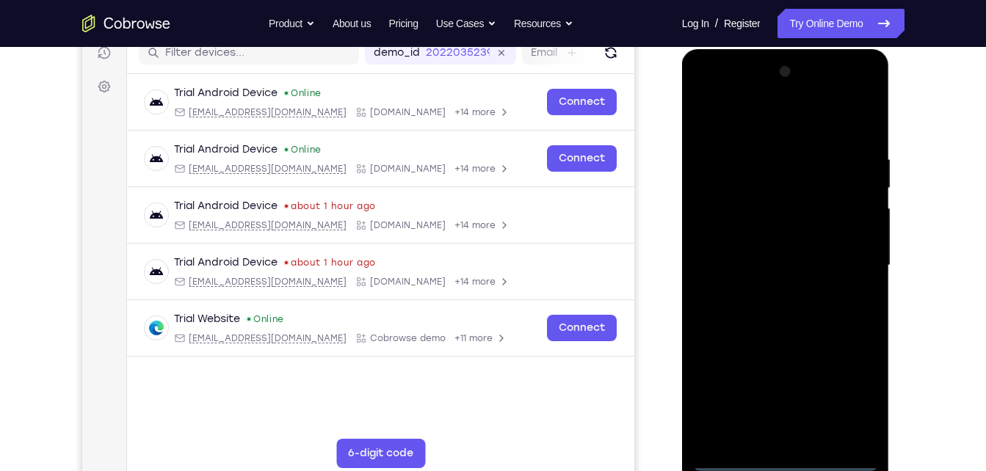
scroll to position [192, 0]
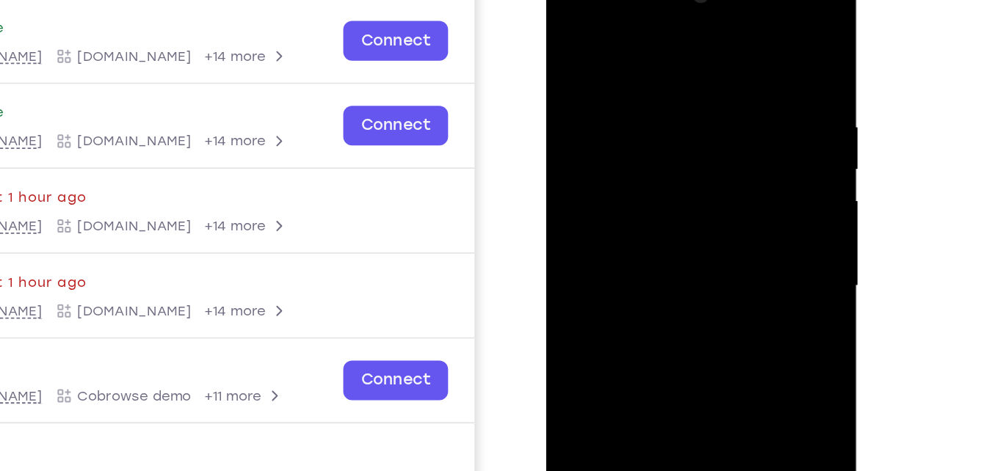
click at [572, 13] on div at bounding box center [648, 178] width 185 height 411
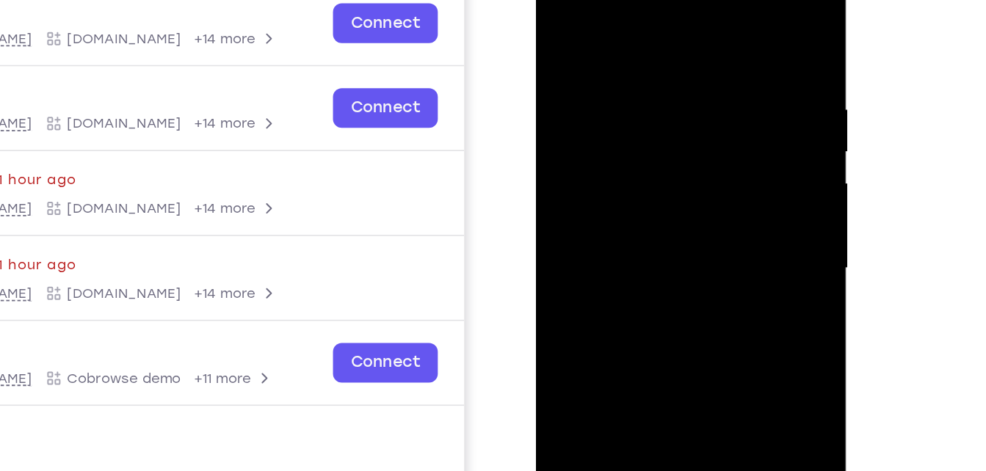
click at [703, 141] on div at bounding box center [639, 160] width 185 height 411
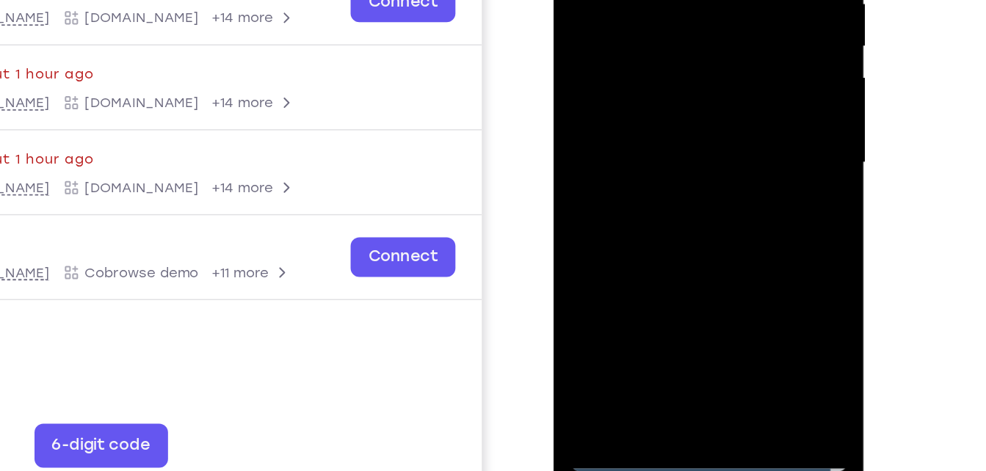
scroll to position [196, 0]
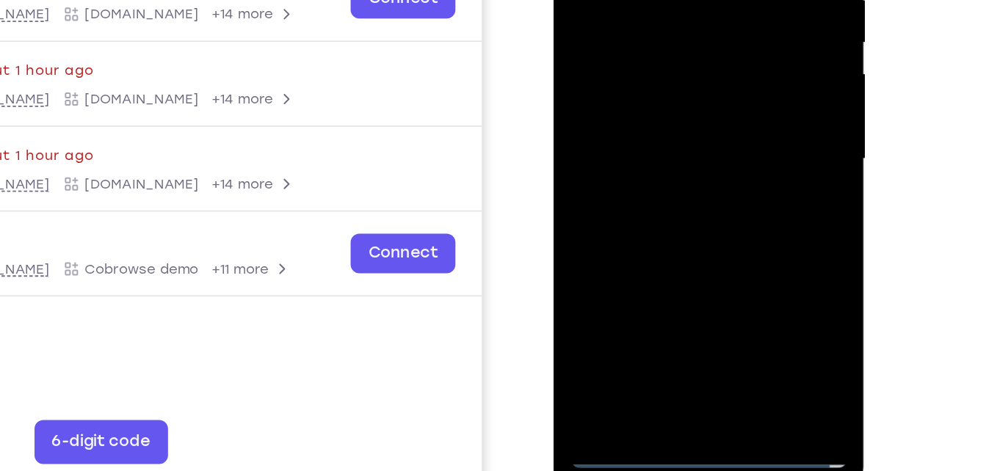
click at [640, 223] on div at bounding box center [657, 51] width 185 height 411
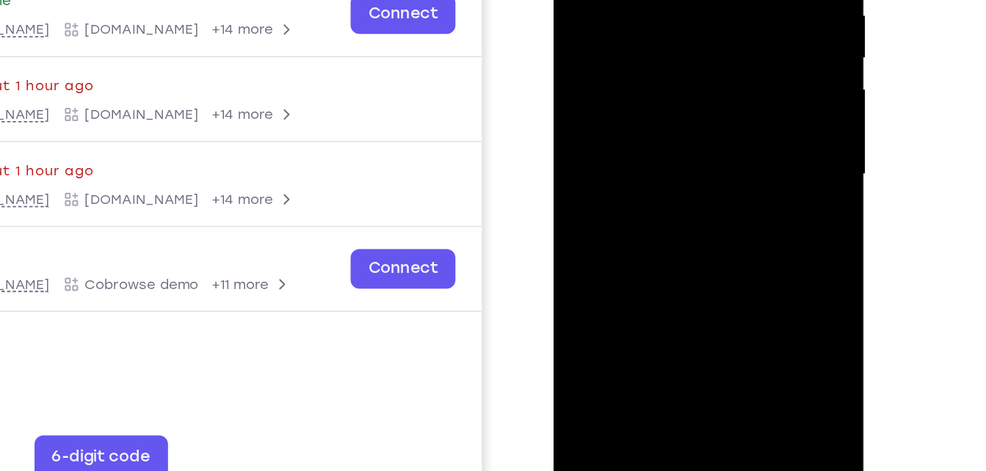
click at [614, 58] on div at bounding box center [657, 66] width 185 height 411
click at [612, 43] on div at bounding box center [657, 66] width 185 height 411
click at [614, 68] on div at bounding box center [657, 66] width 185 height 411
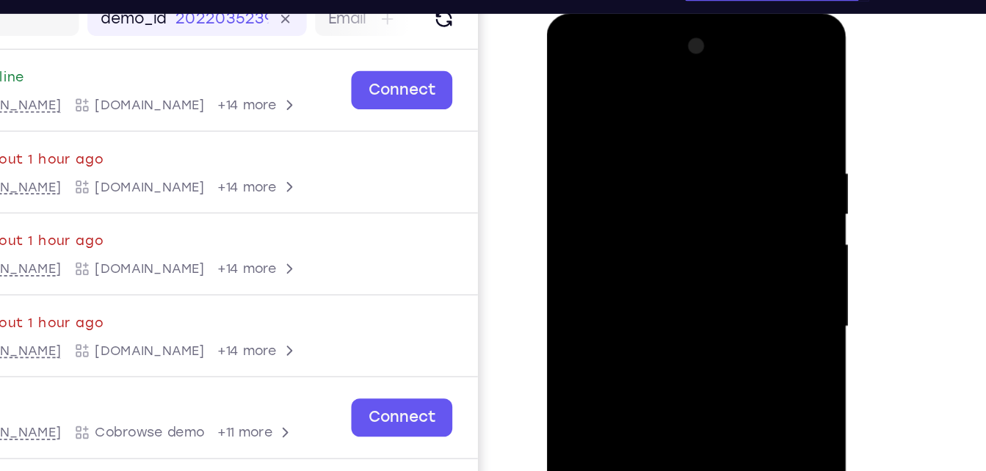
drag, startPoint x: 646, startPoint y: 99, endPoint x: 669, endPoint y: -35, distance: 135.5
click at [669, 13] on html "Online web based iOS Simulators and Android Emulators. Run iPhone, iPad, Mobile…" at bounding box center [650, 233] width 209 height 440
click at [727, 97] on div at bounding box center [649, 229] width 185 height 411
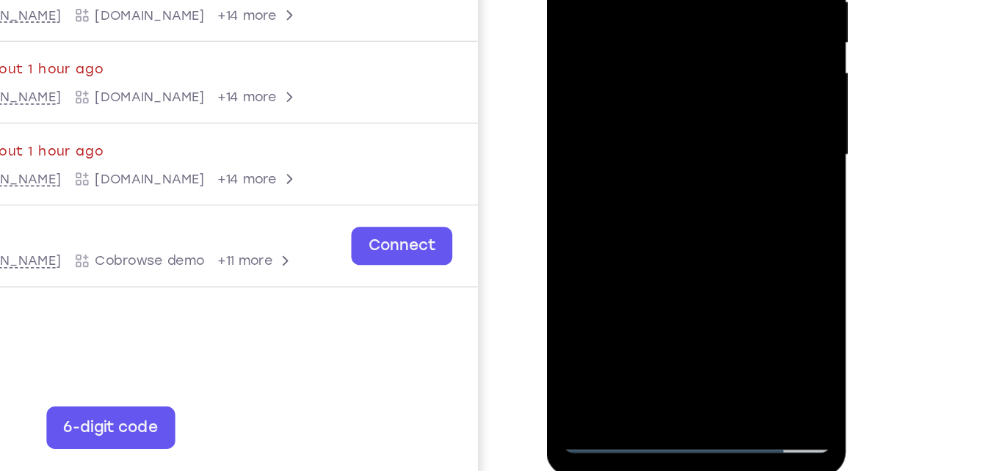
scroll to position [206, 0]
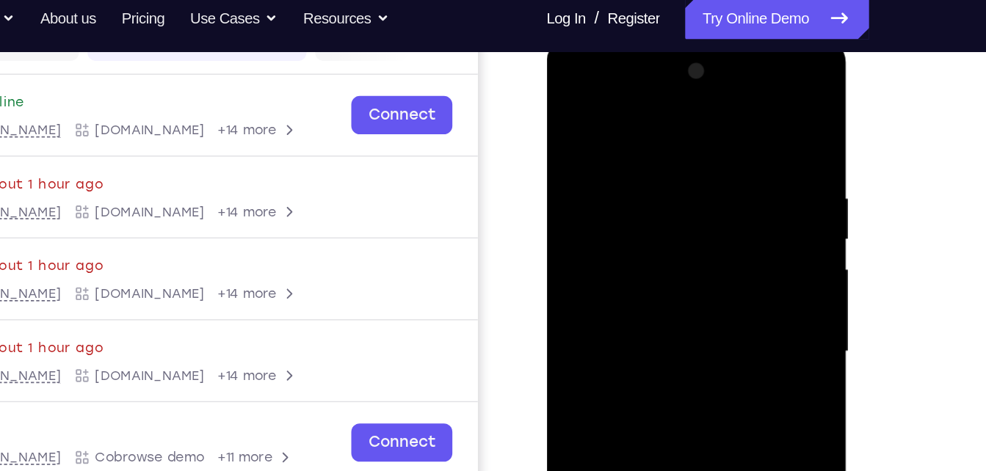
drag, startPoint x: 703, startPoint y: 154, endPoint x: 609, endPoint y: 156, distance: 93.3
click at [609, 156] on div at bounding box center [649, 254] width 185 height 411
click at [567, 133] on div at bounding box center [649, 254] width 185 height 411
click at [725, 112] on div at bounding box center [649, 254] width 185 height 411
drag, startPoint x: 631, startPoint y: 142, endPoint x: 699, endPoint y: 137, distance: 67.7
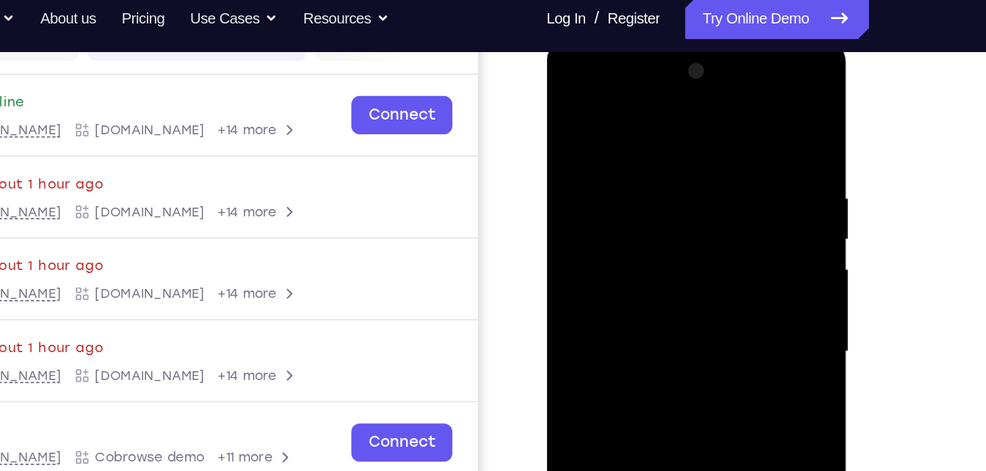
click at [699, 137] on div at bounding box center [649, 254] width 185 height 411
click at [605, 139] on div at bounding box center [649, 254] width 185 height 411
click at [725, 115] on div at bounding box center [649, 254] width 185 height 411
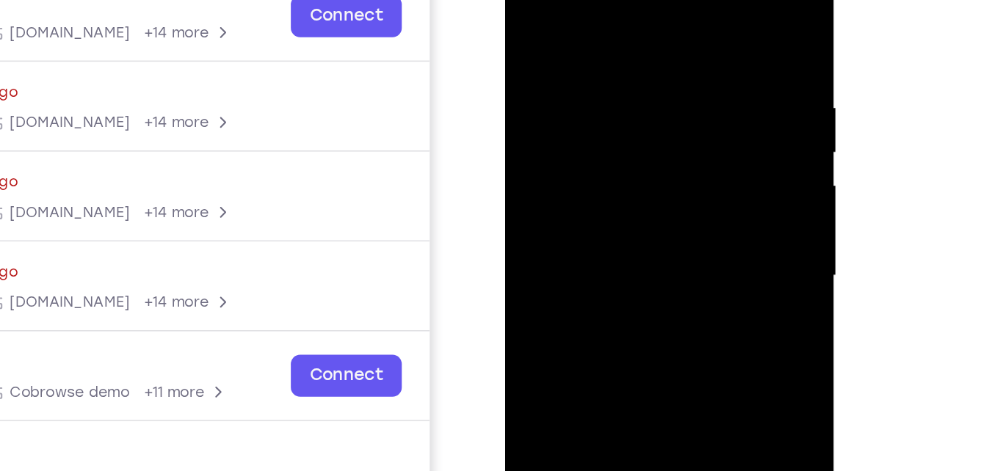
drag, startPoint x: 657, startPoint y: 46, endPoint x: 568, endPoint y: 35, distance: 89.4
click at [568, 35] on div at bounding box center [608, 148] width 185 height 411
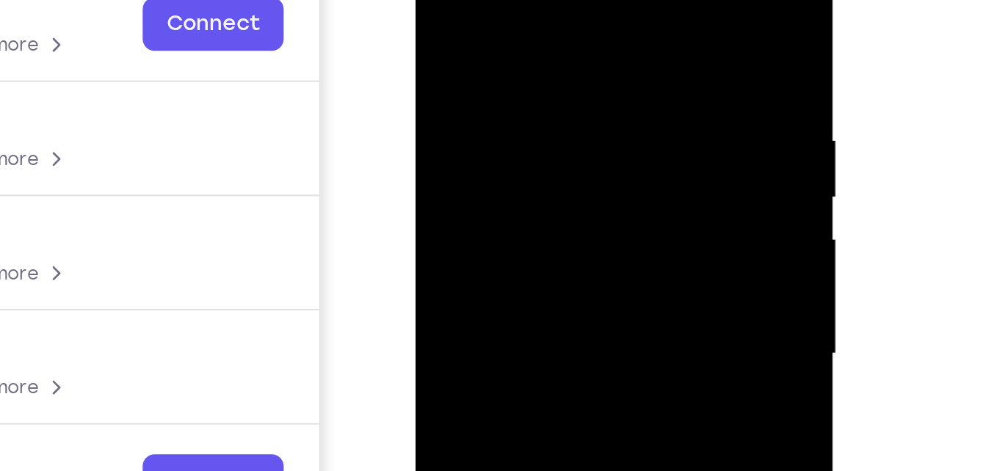
drag, startPoint x: 567, startPoint y: 20, endPoint x: 487, endPoint y: 23, distance: 80.1
click at [487, 23] on div at bounding box center [519, 133] width 185 height 411
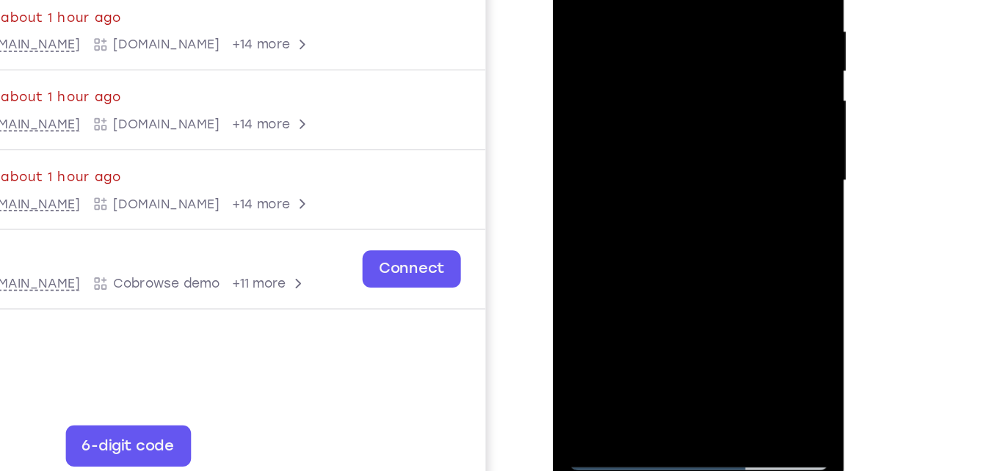
scroll to position [233, 0]
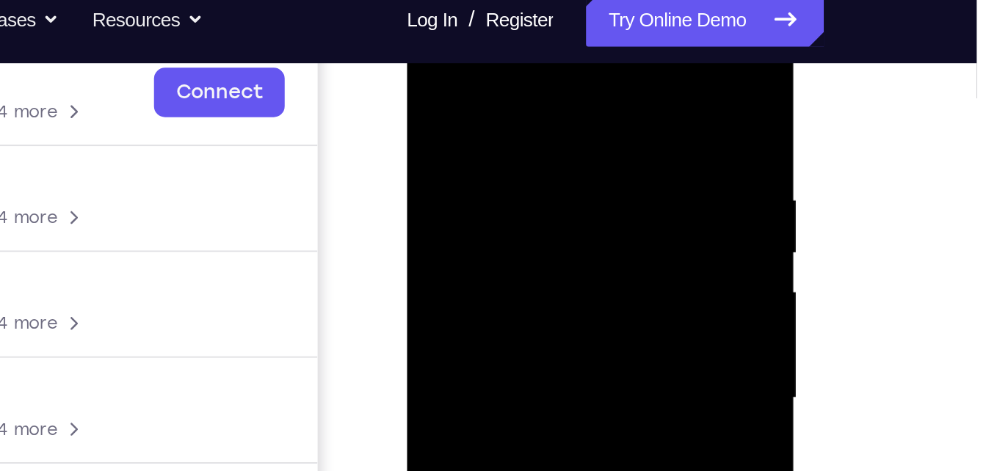
drag, startPoint x: 554, startPoint y: 111, endPoint x: 432, endPoint y: 111, distance: 122.6
click at [432, 111] on div at bounding box center [510, 209] width 185 height 411
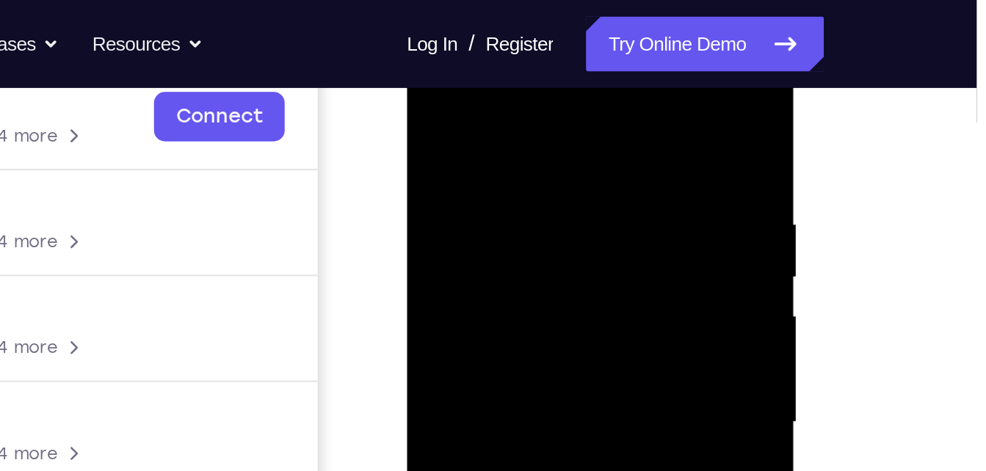
scroll to position [231, 0]
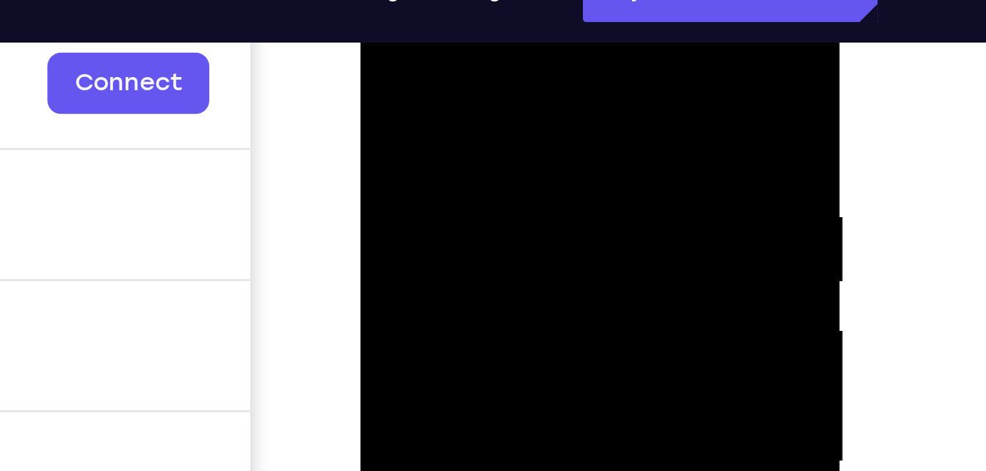
drag, startPoint x: 496, startPoint y: 73, endPoint x: 392, endPoint y: 65, distance: 104.6
click at [392, 65] on div at bounding box center [464, 177] width 185 height 411
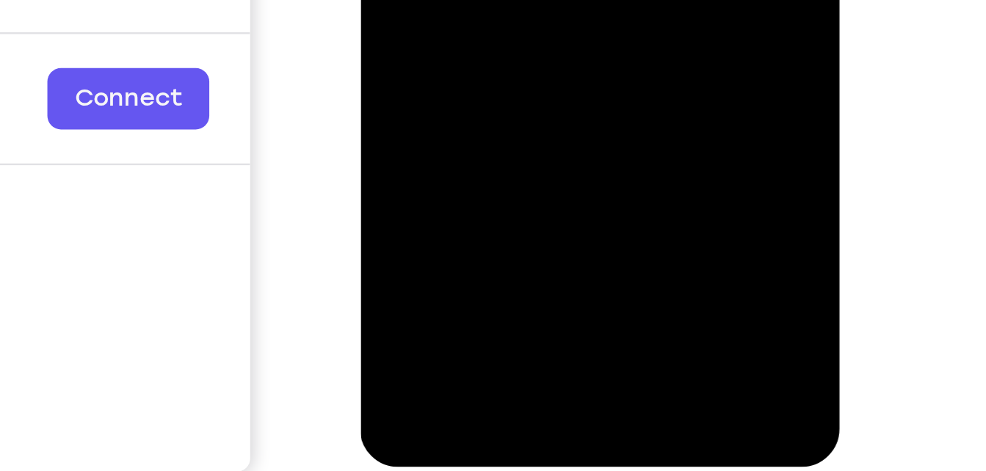
scroll to position [231, 0]
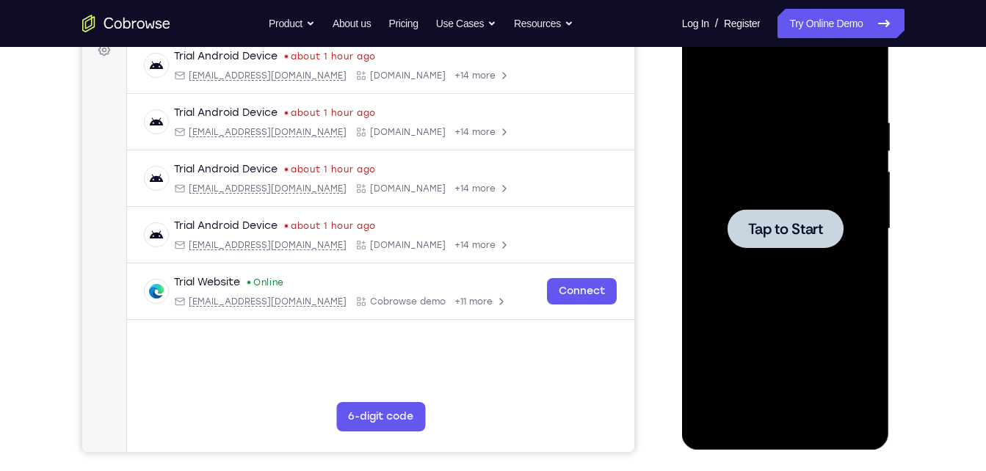
click at [725, 172] on div at bounding box center [785, 228] width 185 height 411
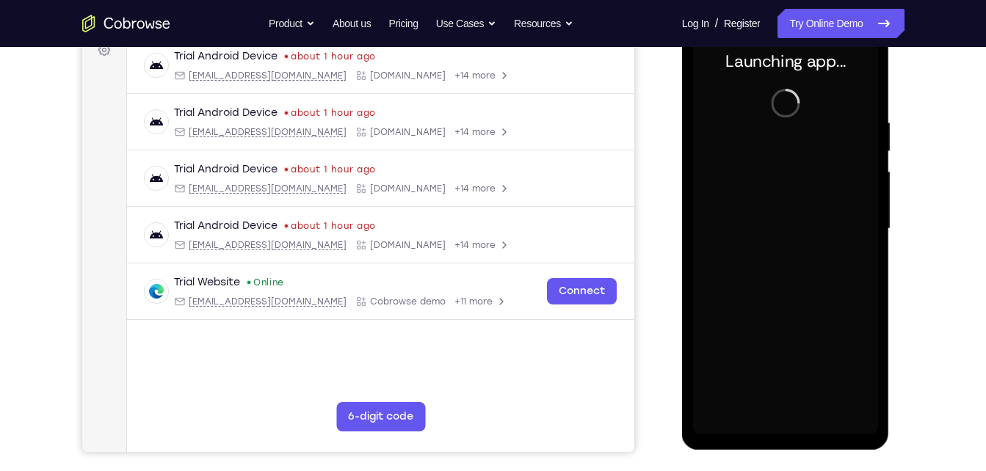
scroll to position [216, 0]
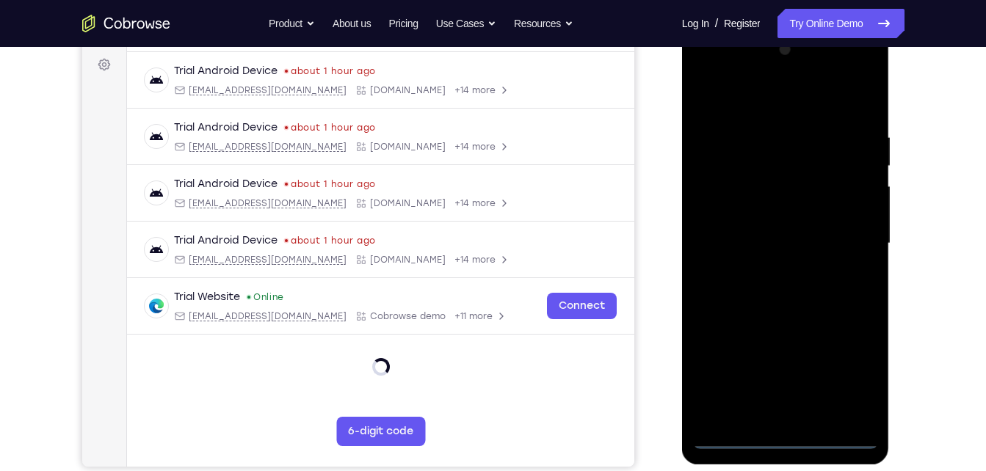
click at [784, 441] on div at bounding box center [785, 243] width 185 height 411
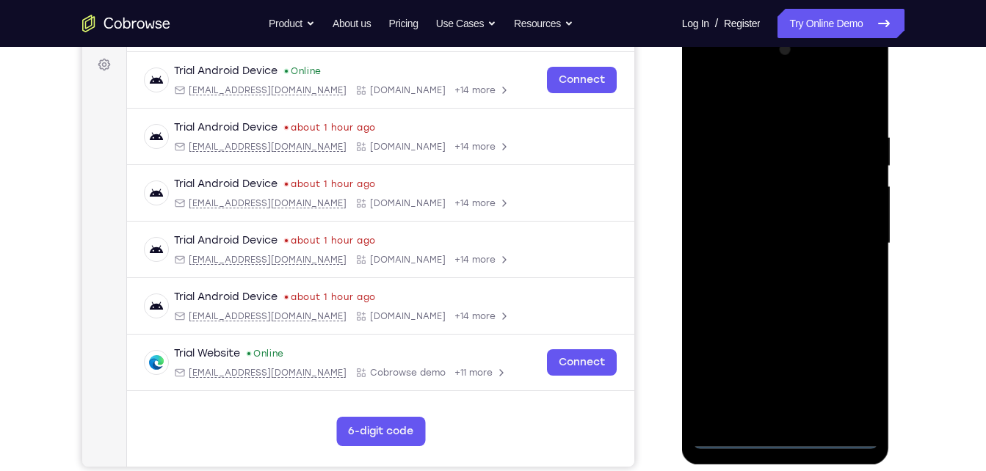
click at [850, 376] on div at bounding box center [785, 243] width 185 height 411
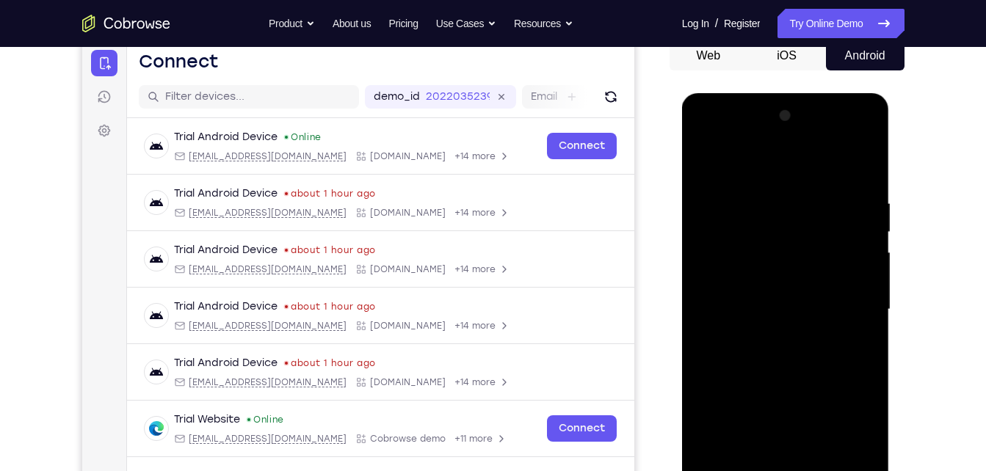
scroll to position [164, 0]
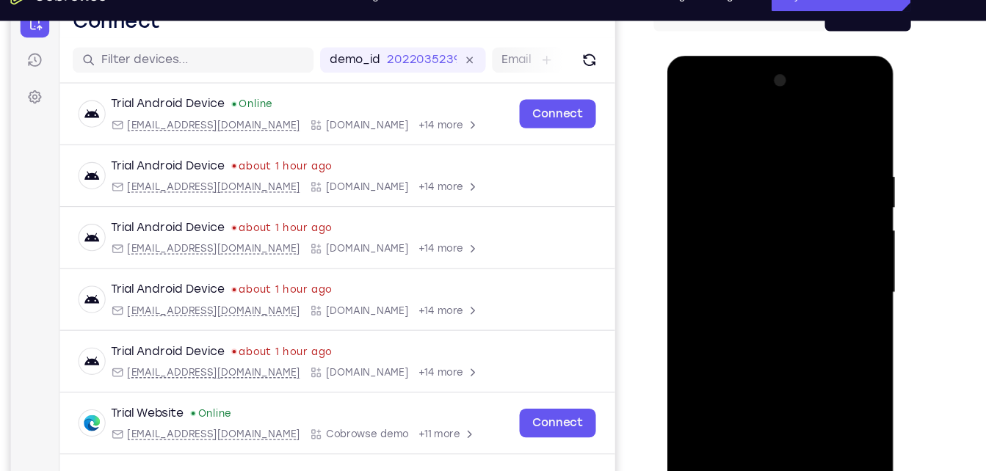
click at [693, 107] on div at bounding box center [770, 272] width 185 height 411
click at [821, 255] on div at bounding box center [770, 272] width 185 height 411
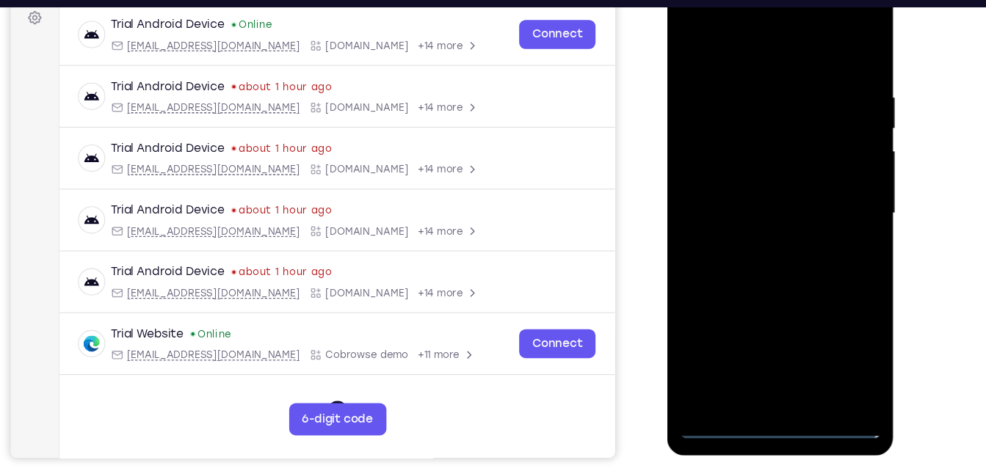
scroll to position [225, 0]
click at [750, 223] on div at bounding box center [770, 193] width 185 height 411
click at [758, 180] on div at bounding box center [770, 193] width 185 height 411
click at [732, 165] on div at bounding box center [770, 193] width 185 height 411
click at [732, 193] on div at bounding box center [770, 193] width 185 height 411
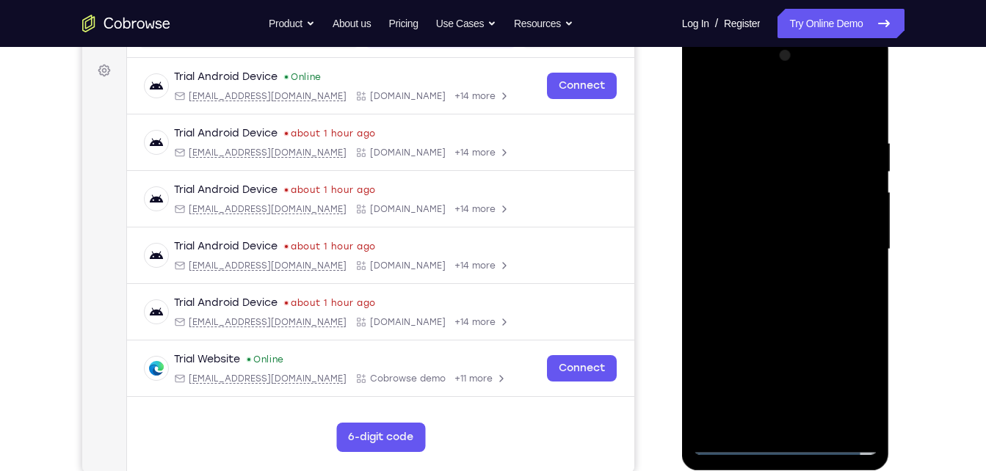
scroll to position [214, 0]
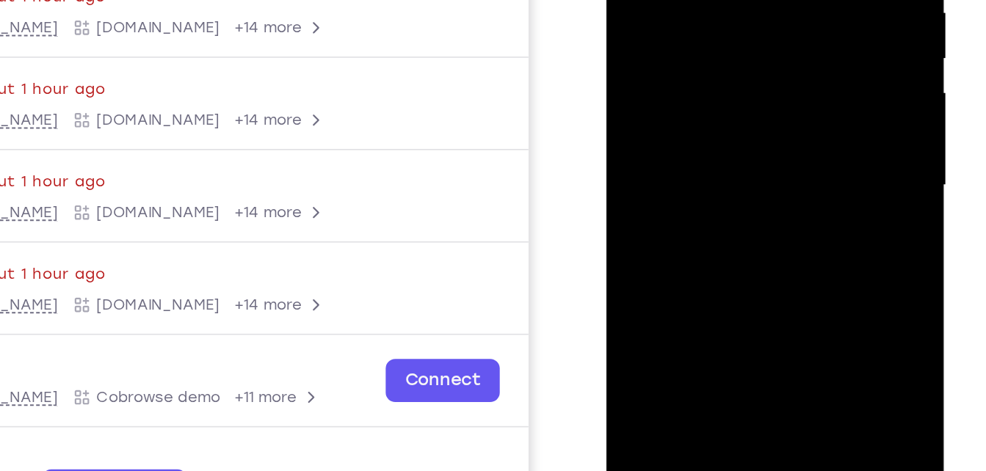
click at [702, 106] on div at bounding box center [709, 49] width 185 height 411
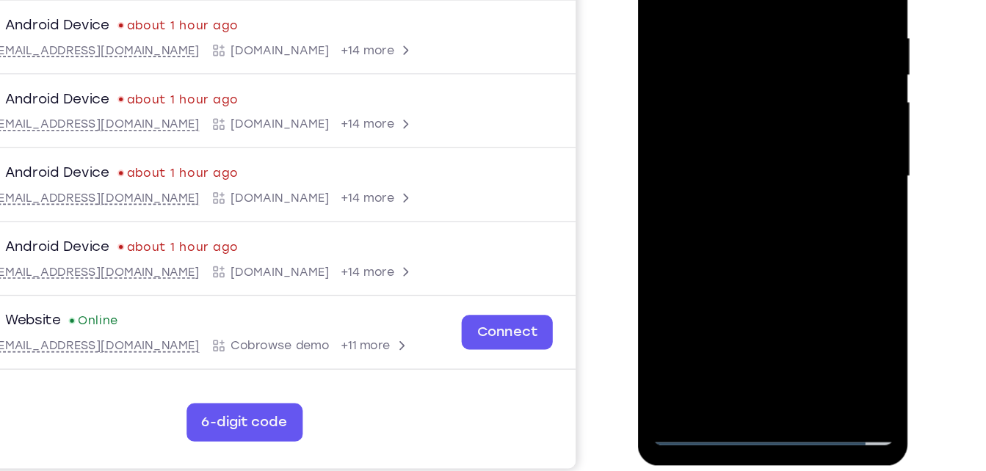
scroll to position [213, 0]
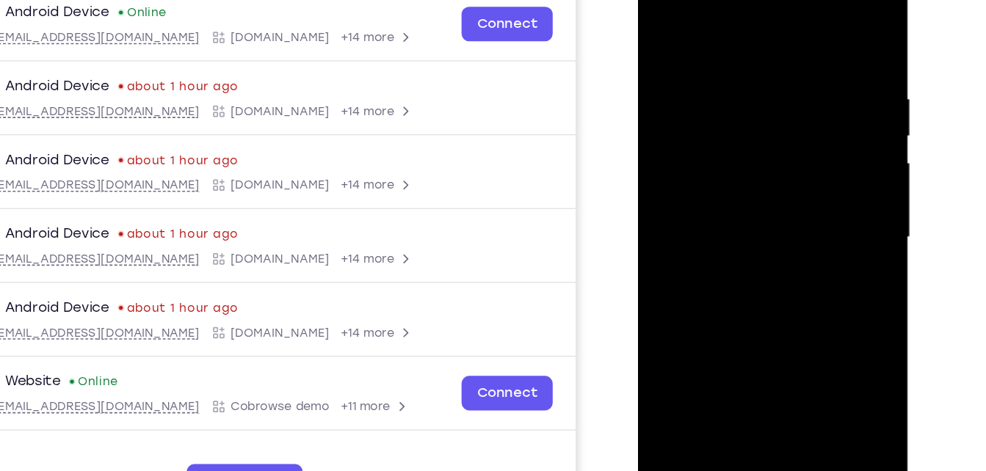
drag, startPoint x: 733, startPoint y: 35, endPoint x: 721, endPoint y: -52, distance: 88.1
click at [721, 0] on html "Online web based iOS Simulators and Android Emulators. Run iPhone, iPad, Mobile…" at bounding box center [742, 175] width 209 height 440
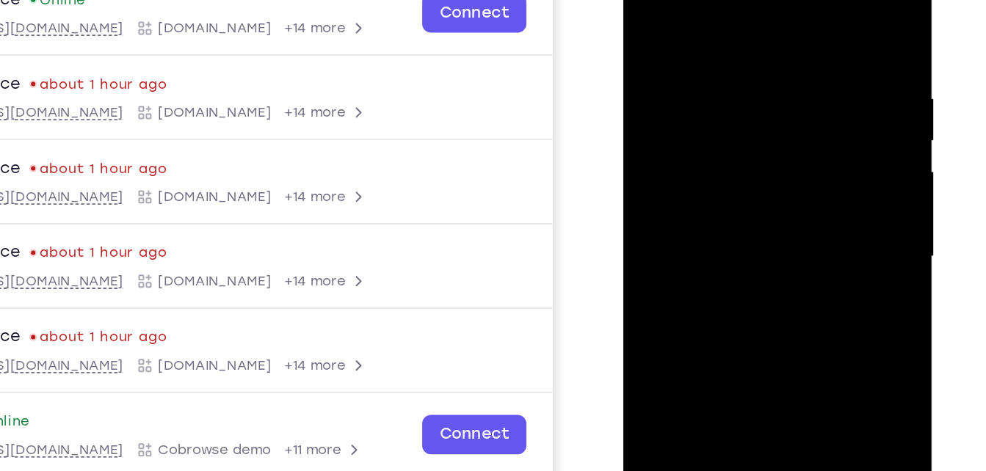
click at [697, 48] on div at bounding box center [726, 151] width 185 height 411
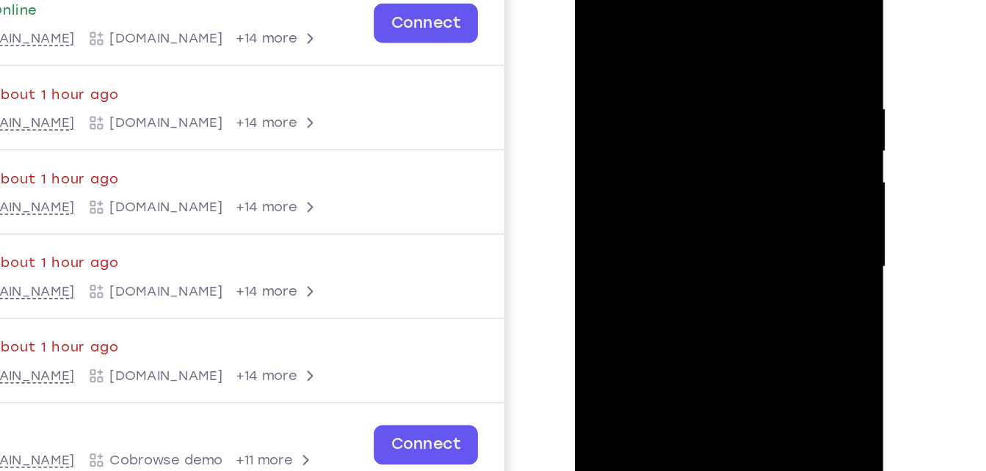
click at [608, 25] on div at bounding box center [678, 160] width 185 height 411
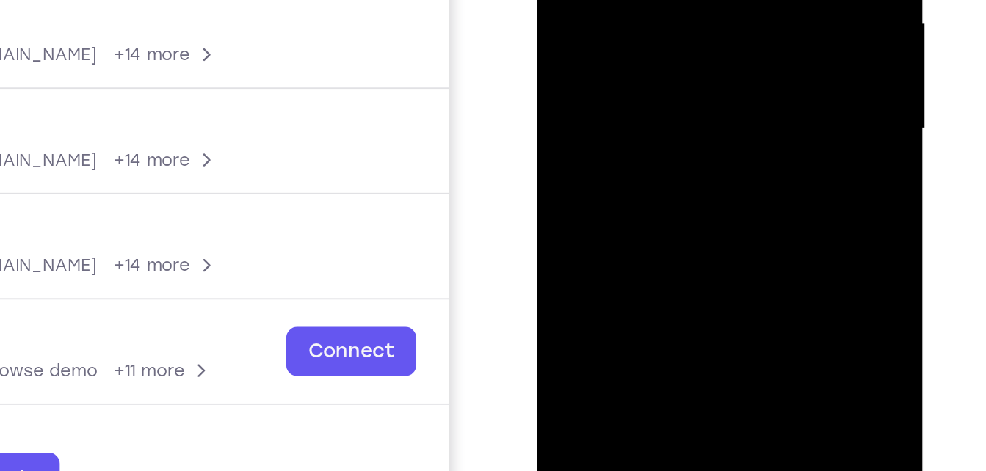
drag, startPoint x: 637, startPoint y: 26, endPoint x: 652, endPoint y: -64, distance: 91.5
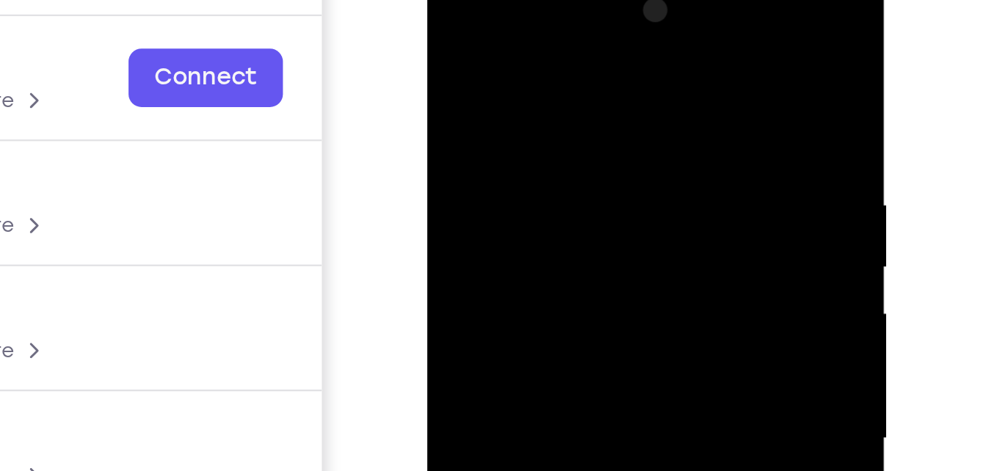
click at [572, 64] on div at bounding box center [530, 177] width 185 height 411
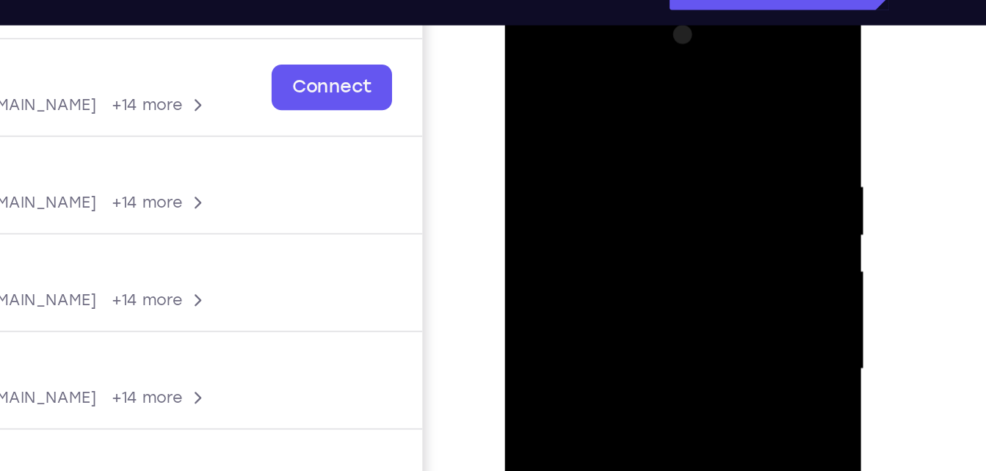
click at [672, 119] on div at bounding box center [607, 212] width 185 height 411
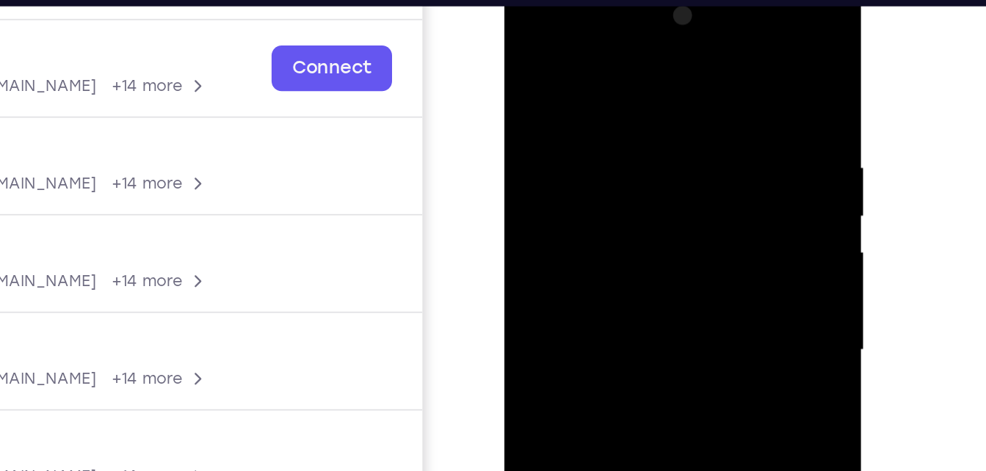
click at [683, 51] on div at bounding box center [607, 193] width 185 height 411
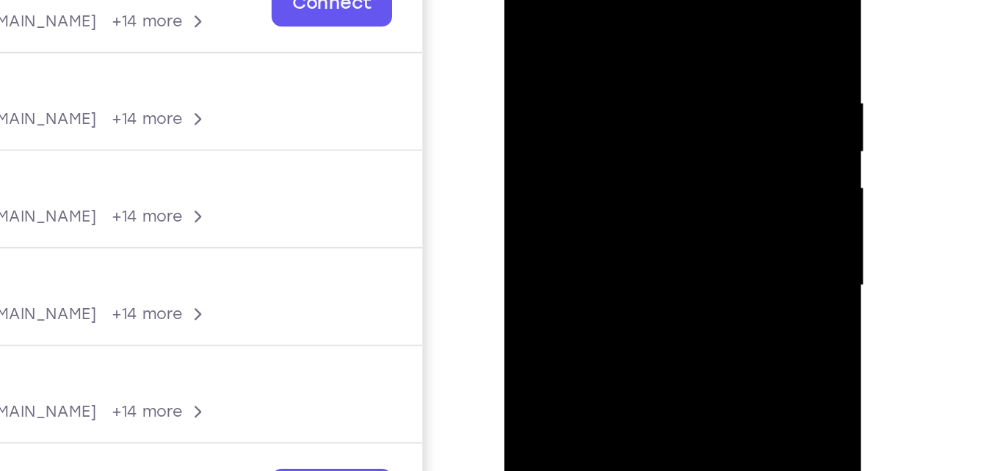
drag, startPoint x: 661, startPoint y: 16, endPoint x: 571, endPoint y: 23, distance: 89.8
click at [571, 23] on div at bounding box center [607, 129] width 185 height 411
drag, startPoint x: 694, startPoint y: 21, endPoint x: 572, endPoint y: 27, distance: 122.8
click at [572, 27] on div at bounding box center [607, 129] width 185 height 411
drag, startPoint x: 653, startPoint y: 15, endPoint x: 523, endPoint y: 18, distance: 130.0
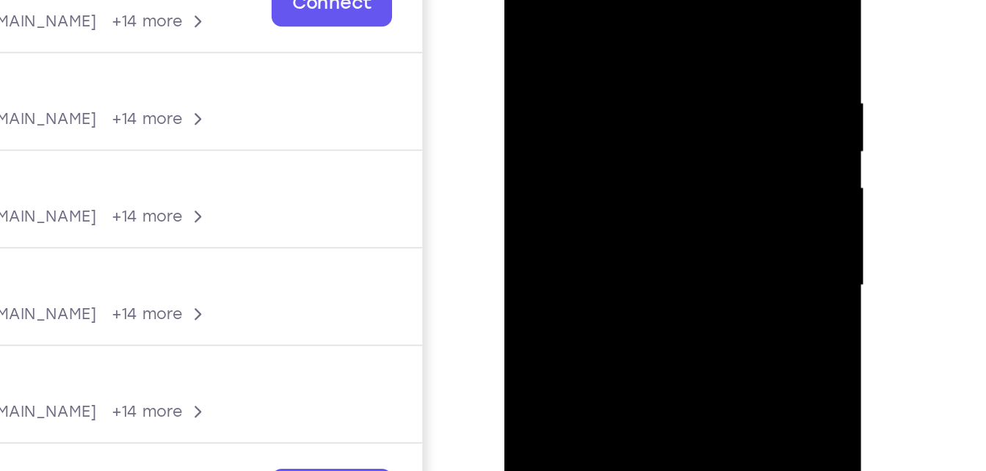
click at [523, 18] on div at bounding box center [607, 129] width 185 height 411
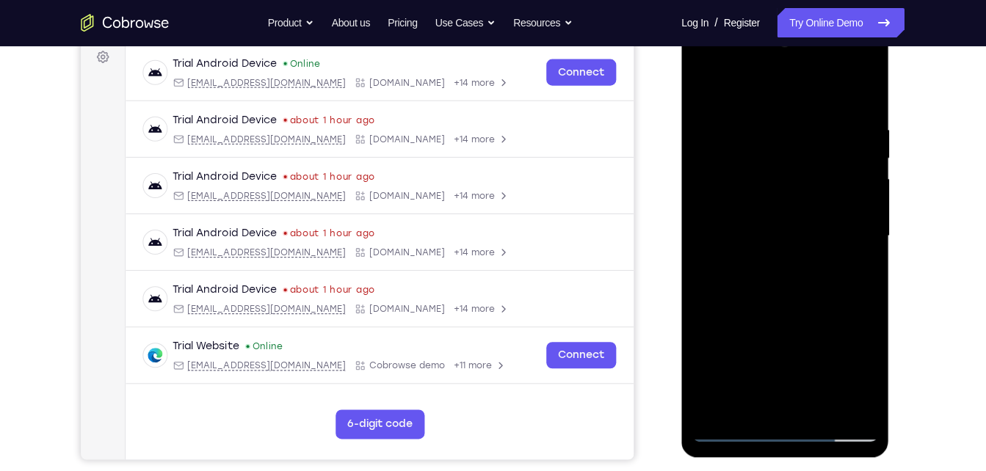
scroll to position [224, 0]
